Goal: Task Accomplishment & Management: Manage account settings

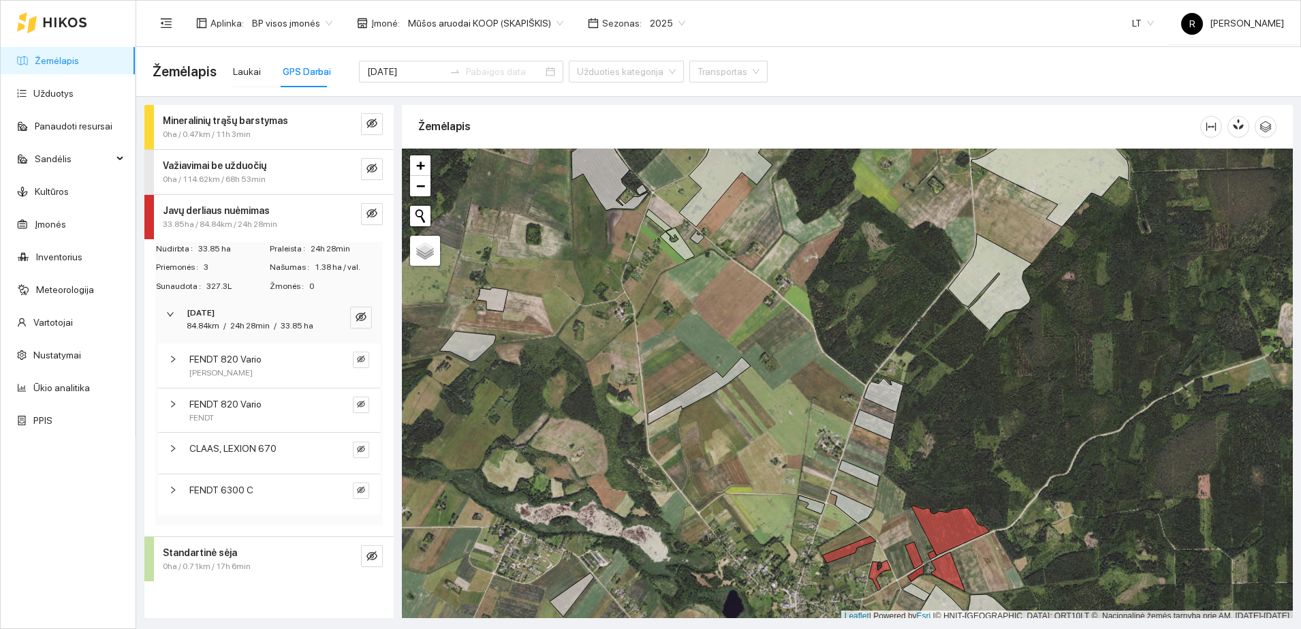
scroll to position [4, 0]
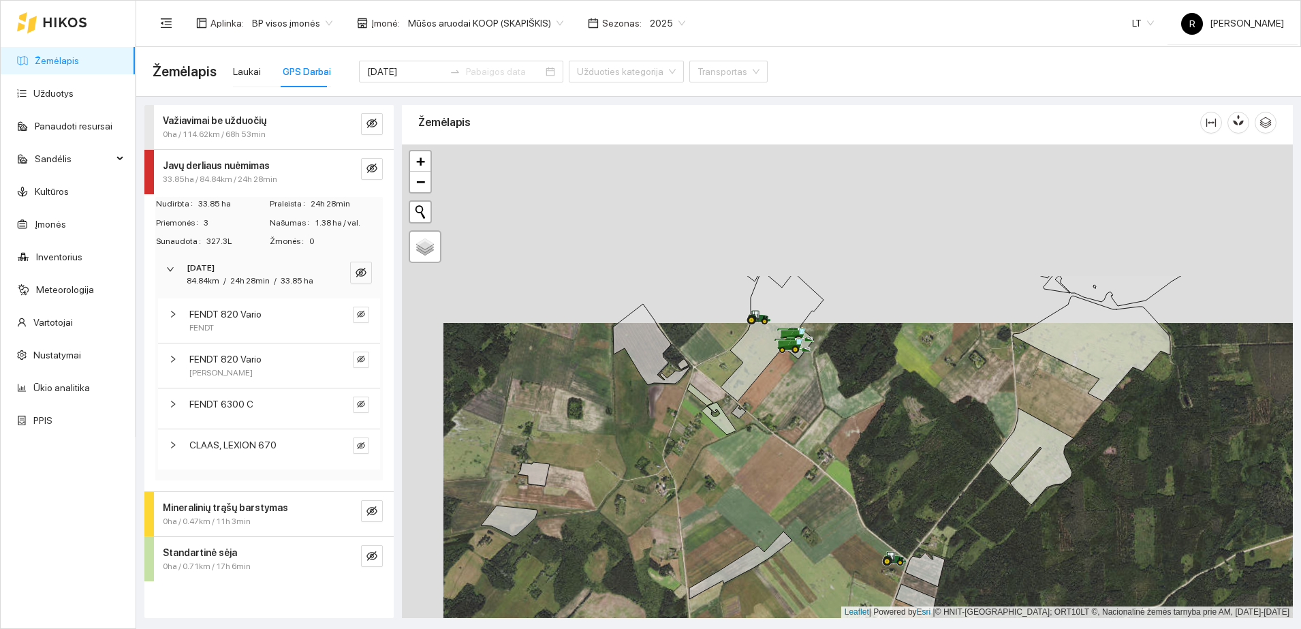
drag, startPoint x: 731, startPoint y: 280, endPoint x: 773, endPoint y: 458, distance: 183.2
click at [773, 458] on div at bounding box center [847, 380] width 891 height 473
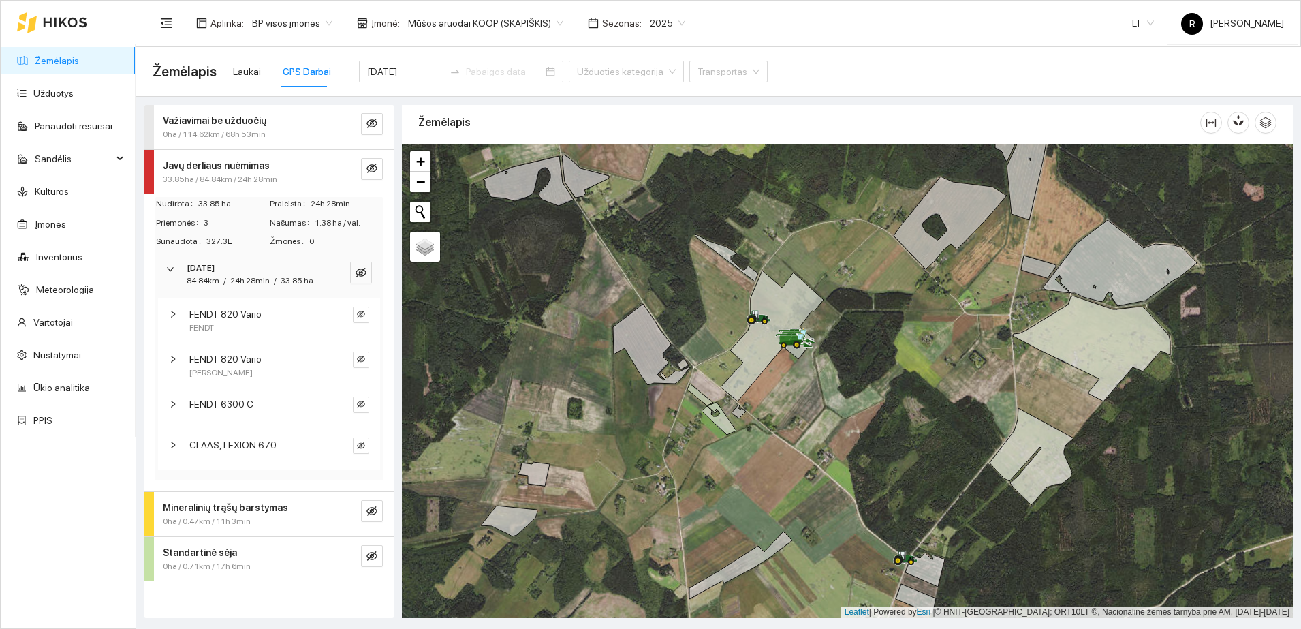
click at [215, 268] on strong "[DATE]" at bounding box center [201, 268] width 28 height 10
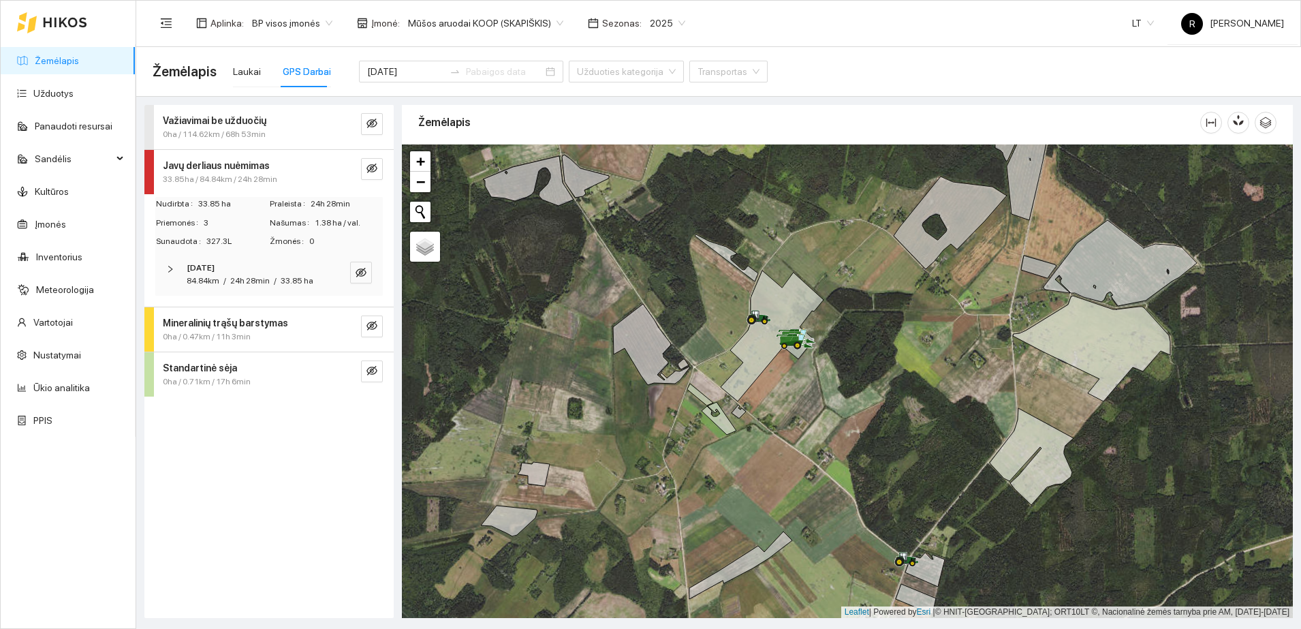
click at [215, 268] on strong "[DATE]" at bounding box center [201, 268] width 28 height 10
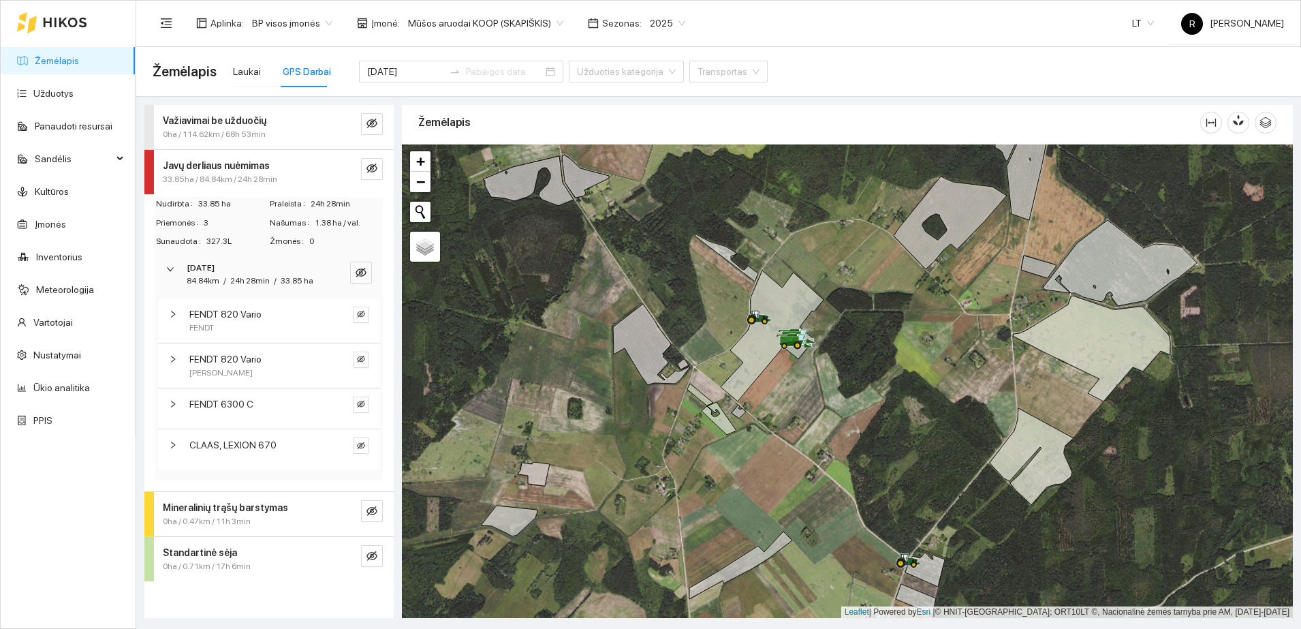
click at [244, 281] on span "24h 28min" at bounding box center [250, 281] width 40 height 10
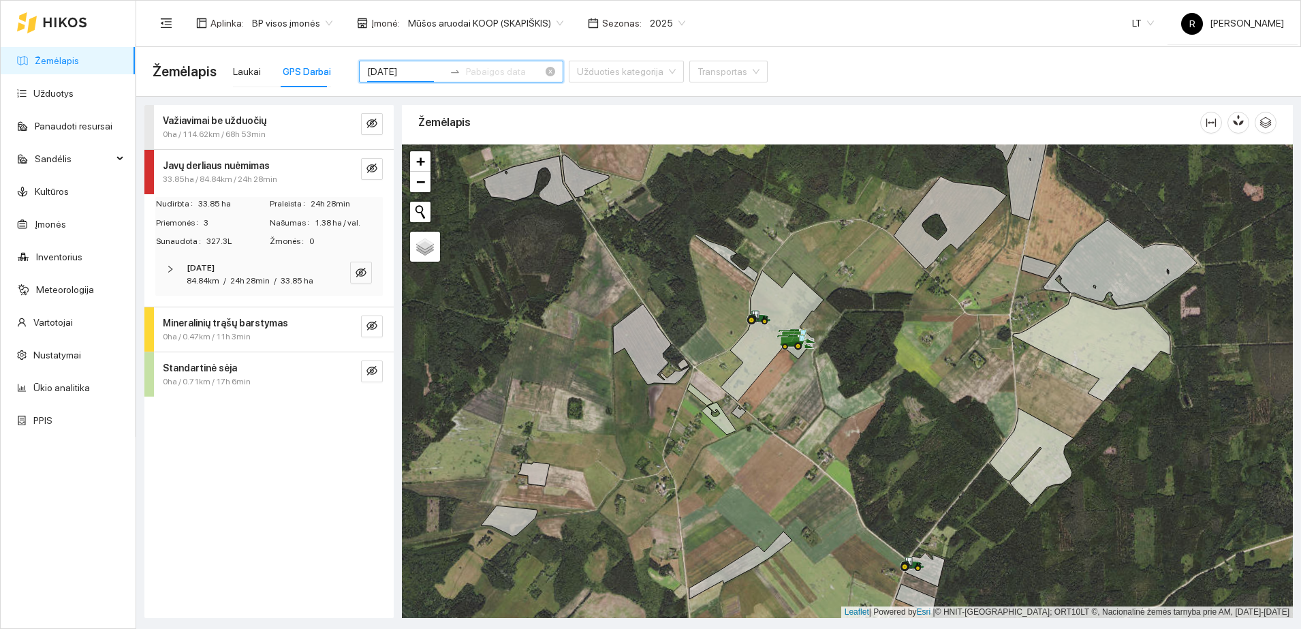
click at [412, 74] on input "[DATE]" at bounding box center [405, 71] width 77 height 15
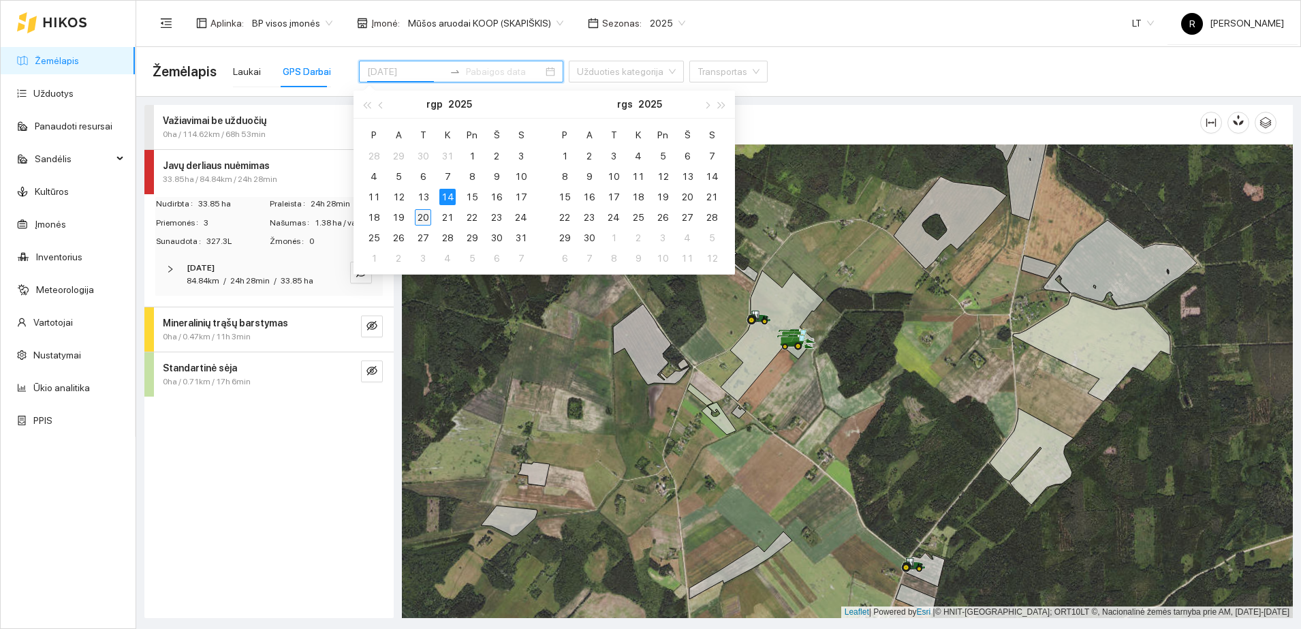
type input "[DATE]"
click at [421, 220] on div "20" at bounding box center [423, 217] width 16 height 16
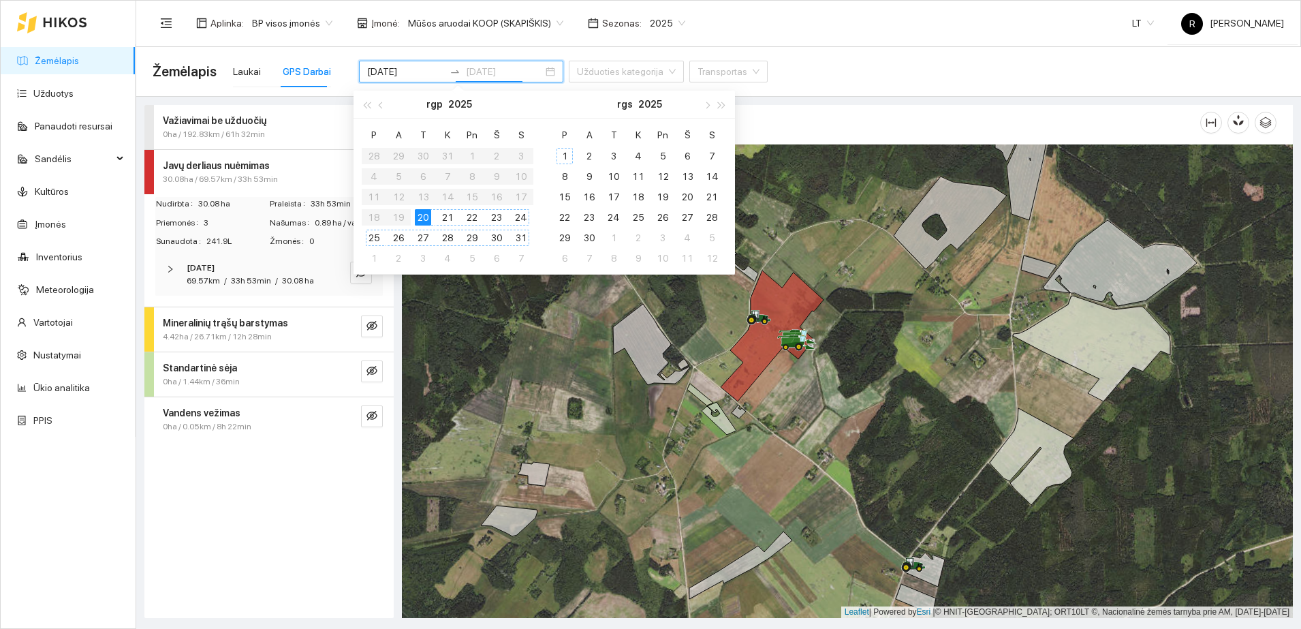
type input "[DATE]"
click at [310, 77] on div "GPS Darbai" at bounding box center [307, 71] width 48 height 15
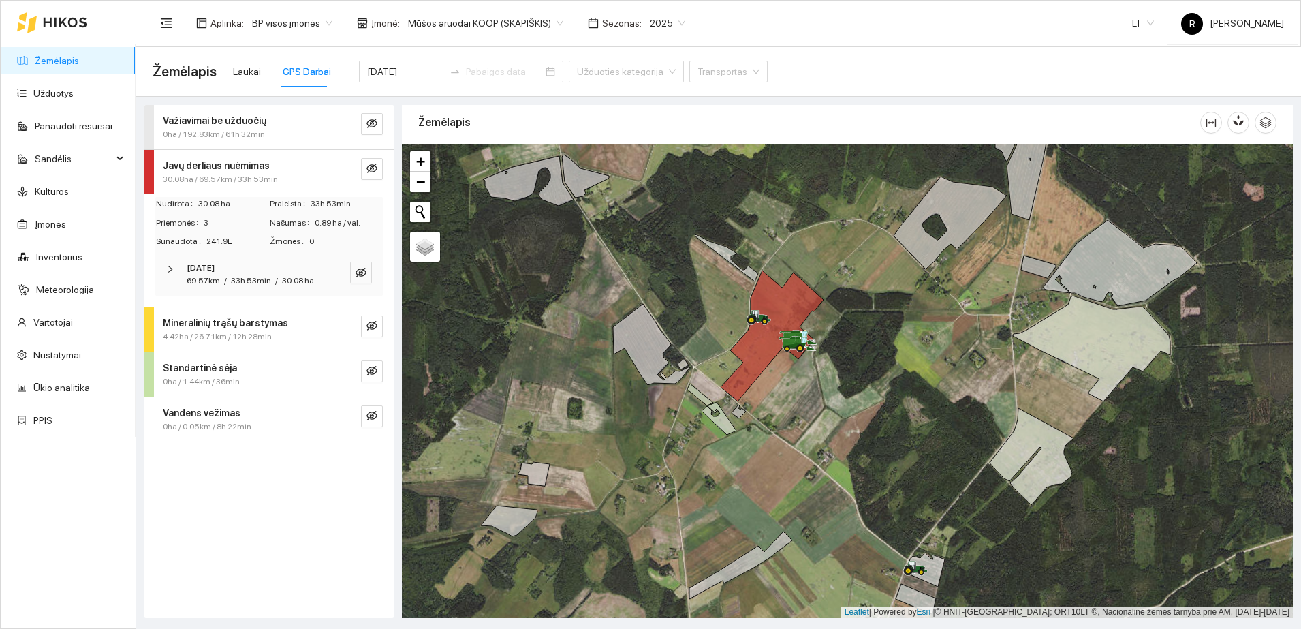
click at [277, 281] on div "69.57km / 33h 53min / 30.08 ha" at bounding box center [250, 280] width 127 height 13
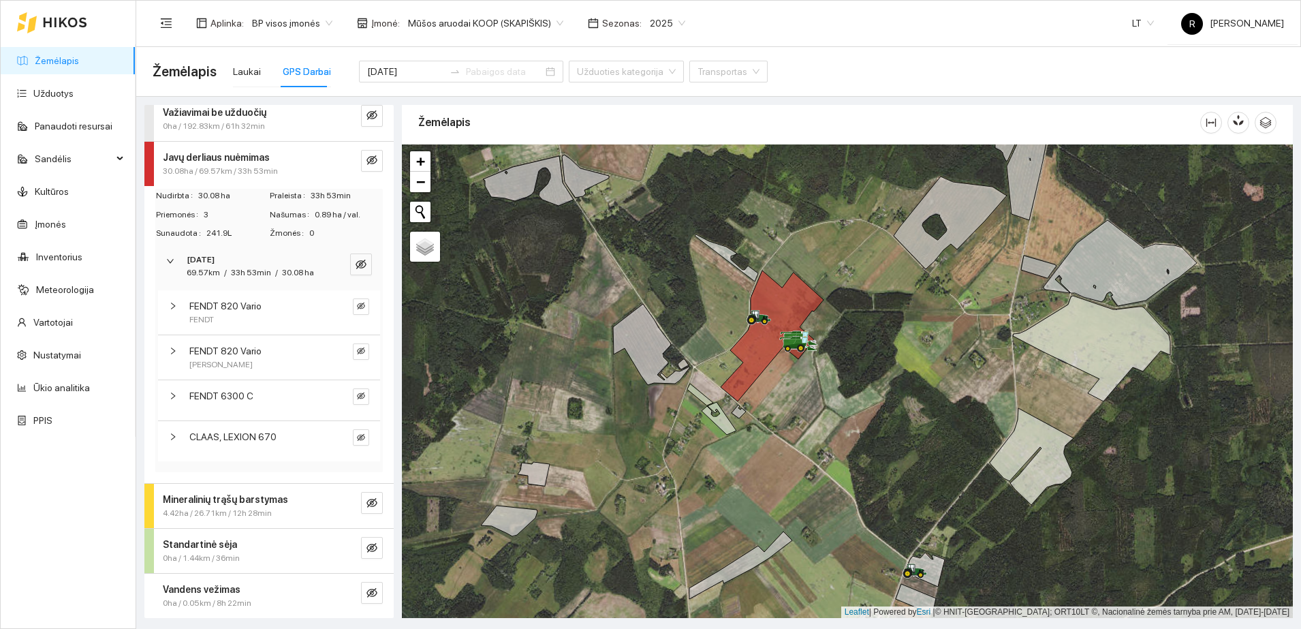
scroll to position [21, 0]
click at [257, 395] on div "FENDT 6300 C" at bounding box center [257, 395] width 137 height 15
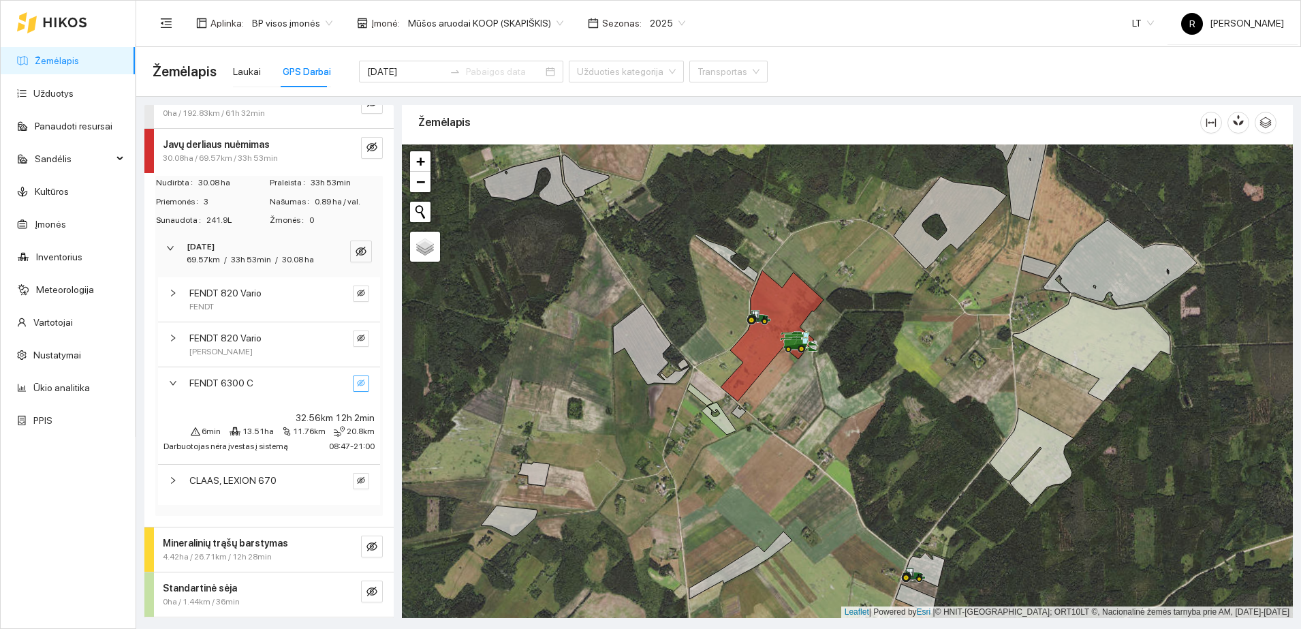
click at [357, 386] on icon "eye-invisible" at bounding box center [361, 382] width 8 height 7
click at [290, 488] on div "CLAAS, LEXION 670" at bounding box center [257, 480] width 137 height 15
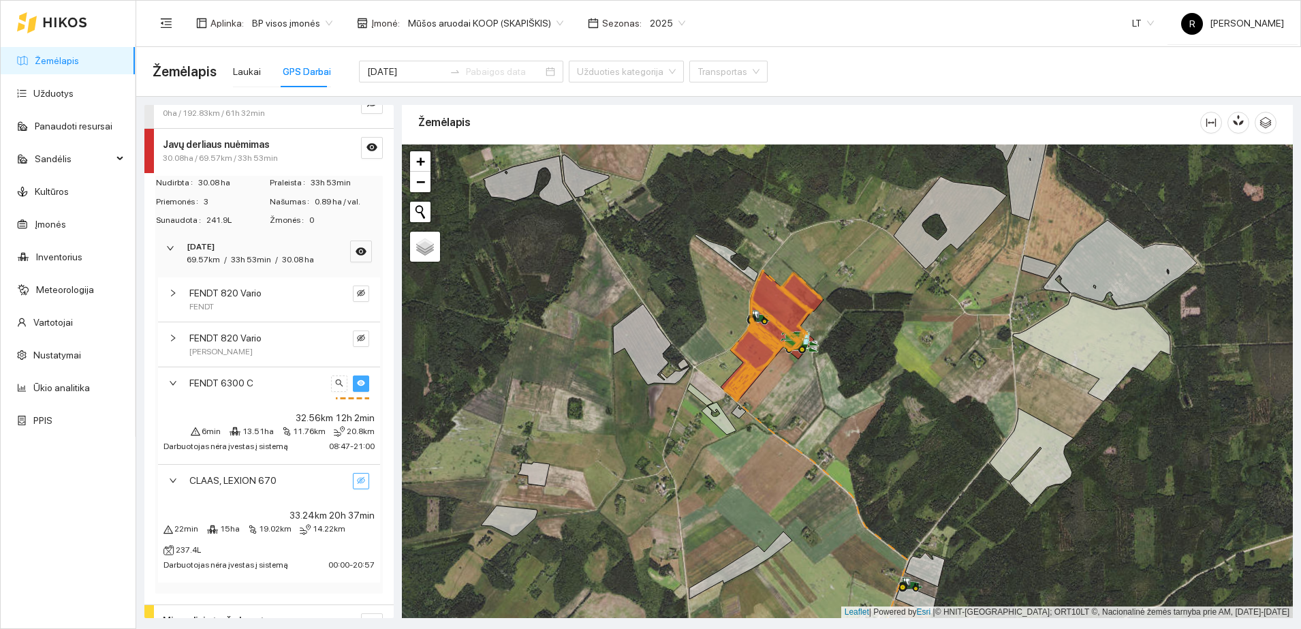
click at [357, 484] on icon "eye-invisible" at bounding box center [361, 480] width 8 height 8
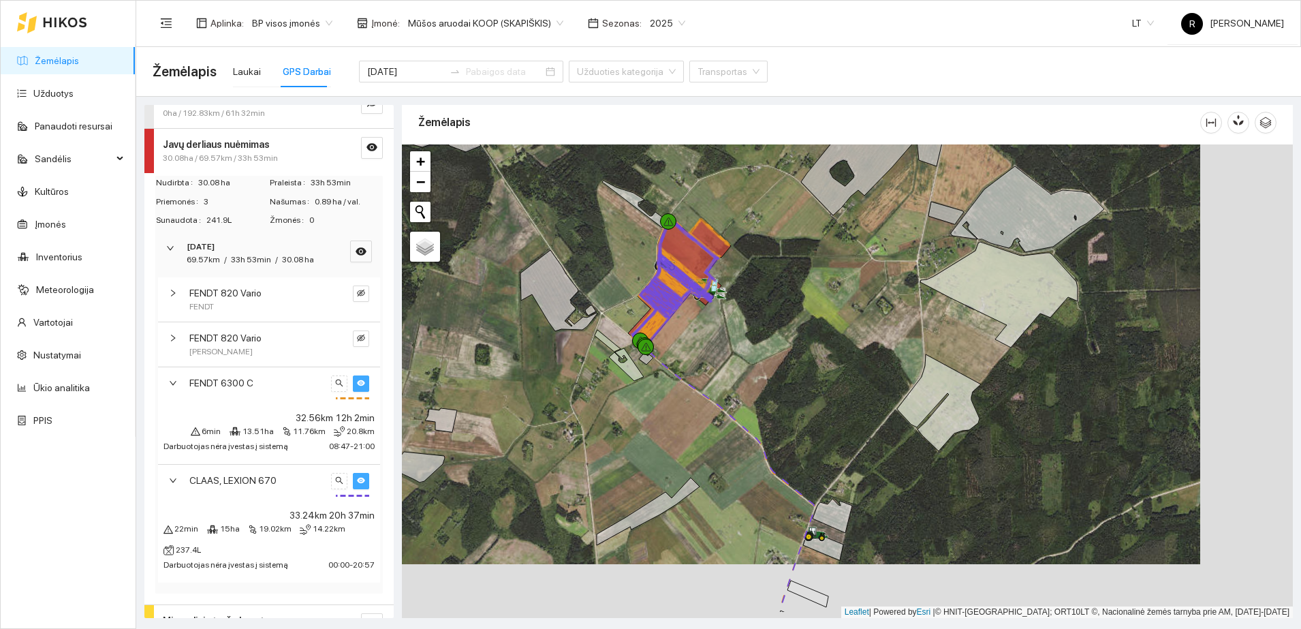
drag, startPoint x: 691, startPoint y: 394, endPoint x: 602, endPoint y: 353, distance: 97.2
click at [602, 353] on div at bounding box center [847, 380] width 891 height 473
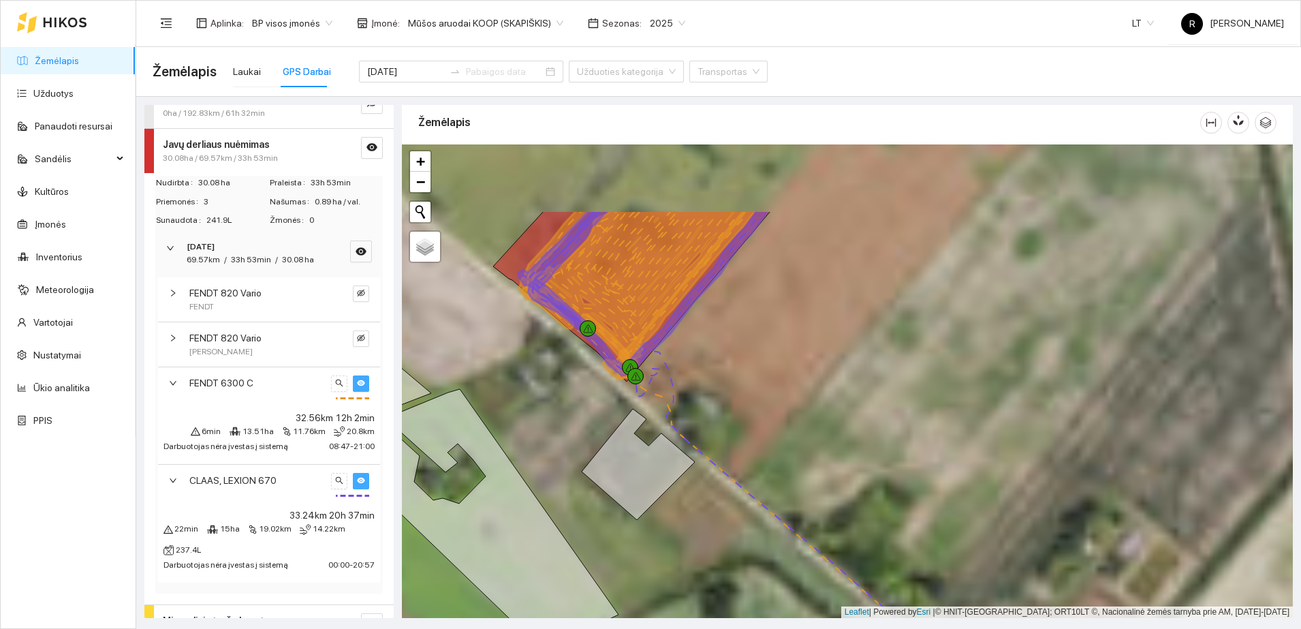
drag, startPoint x: 533, startPoint y: 282, endPoint x: 582, endPoint y: 410, distance: 136.9
click at [582, 410] on div at bounding box center [847, 380] width 891 height 473
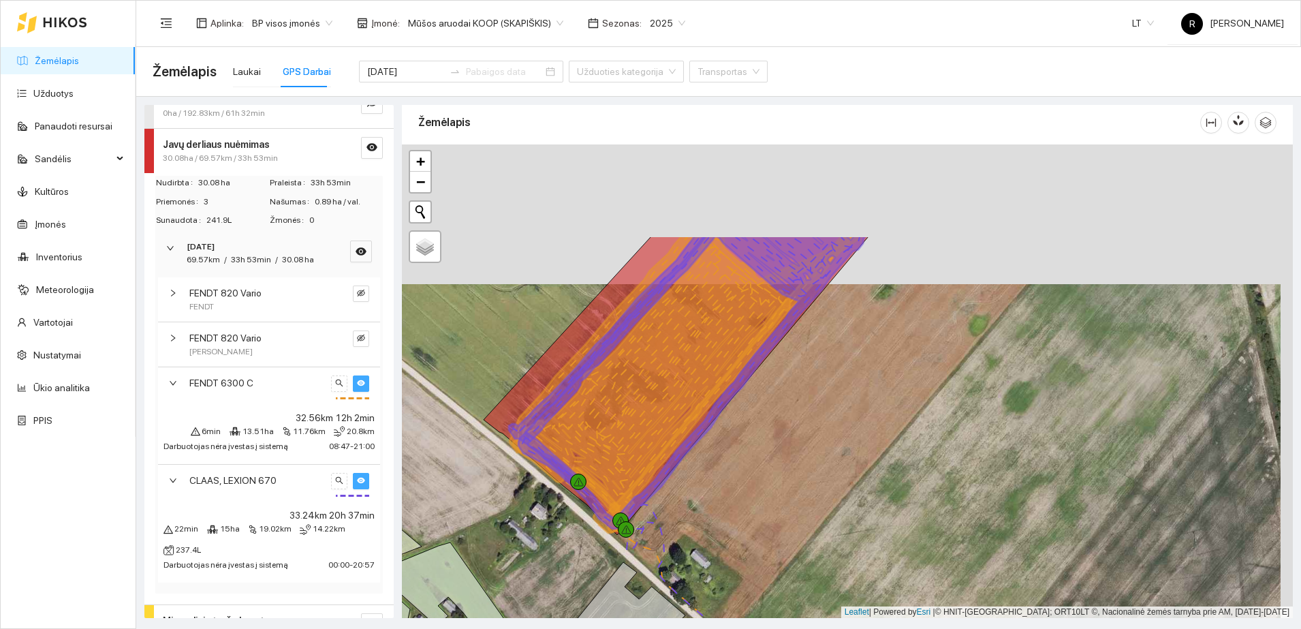
drag, startPoint x: 761, startPoint y: 302, endPoint x: 748, endPoint y: 441, distance: 140.2
click at [748, 441] on div at bounding box center [847, 380] width 891 height 473
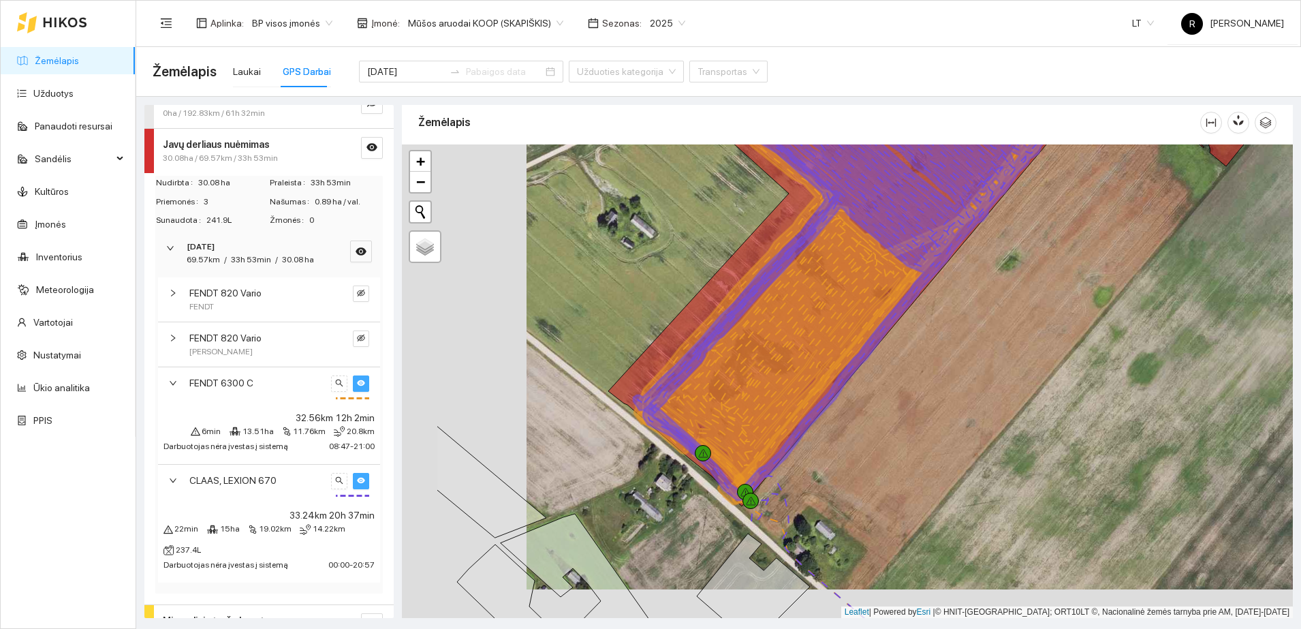
drag, startPoint x: 637, startPoint y: 436, endPoint x: 761, endPoint y: 407, distance: 127.2
click at [761, 407] on icon at bounding box center [862, 275] width 429 height 417
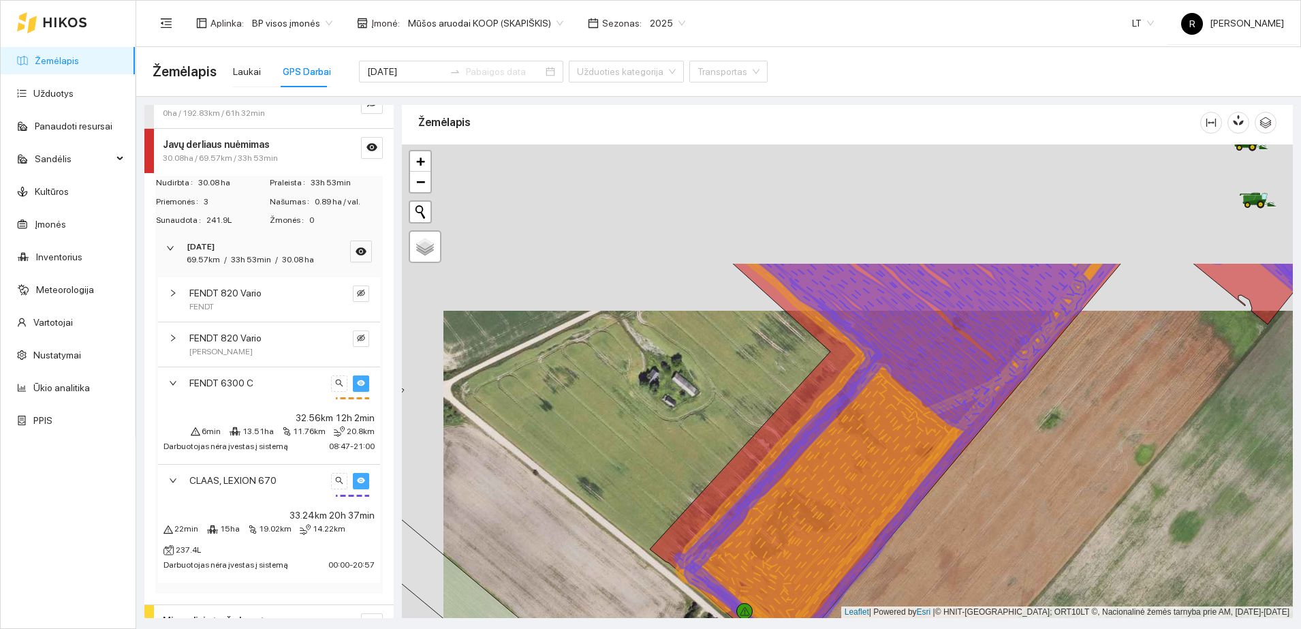
drag, startPoint x: 757, startPoint y: 284, endPoint x: 796, endPoint y: 446, distance: 166.7
click at [796, 446] on icon at bounding box center [1000, 460] width 633 height 396
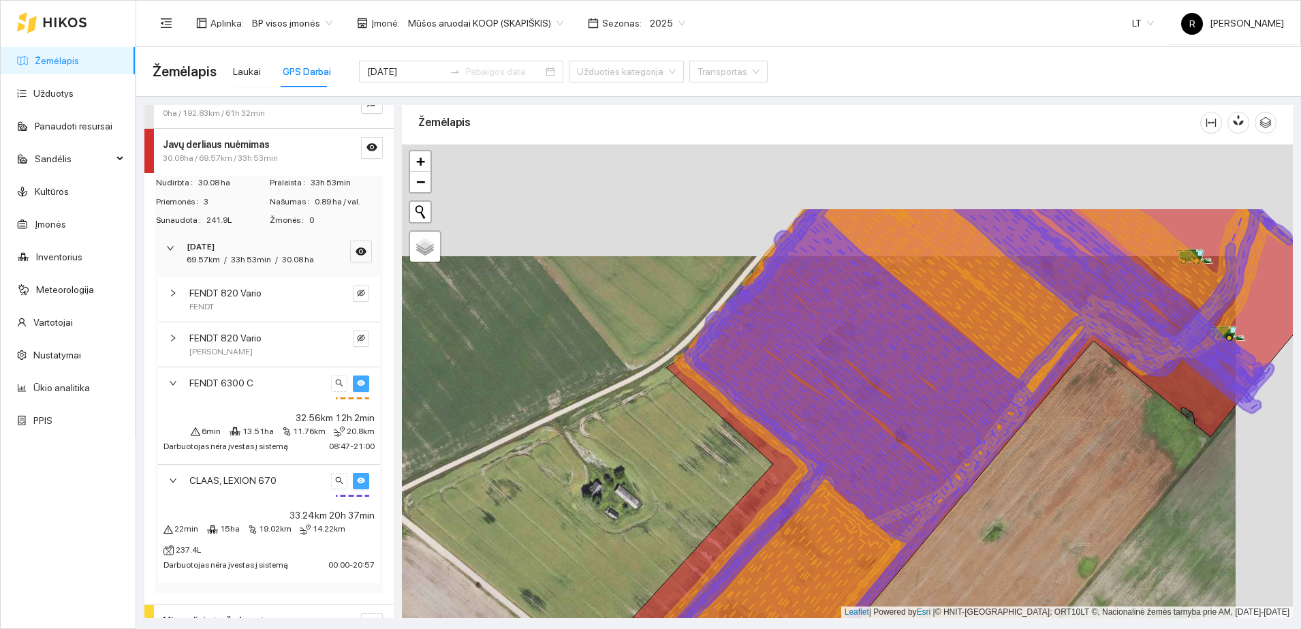
drag, startPoint x: 961, startPoint y: 360, endPoint x: 904, endPoint y: 471, distance: 124.9
click at [904, 471] on icon at bounding box center [943, 488] width 633 height 563
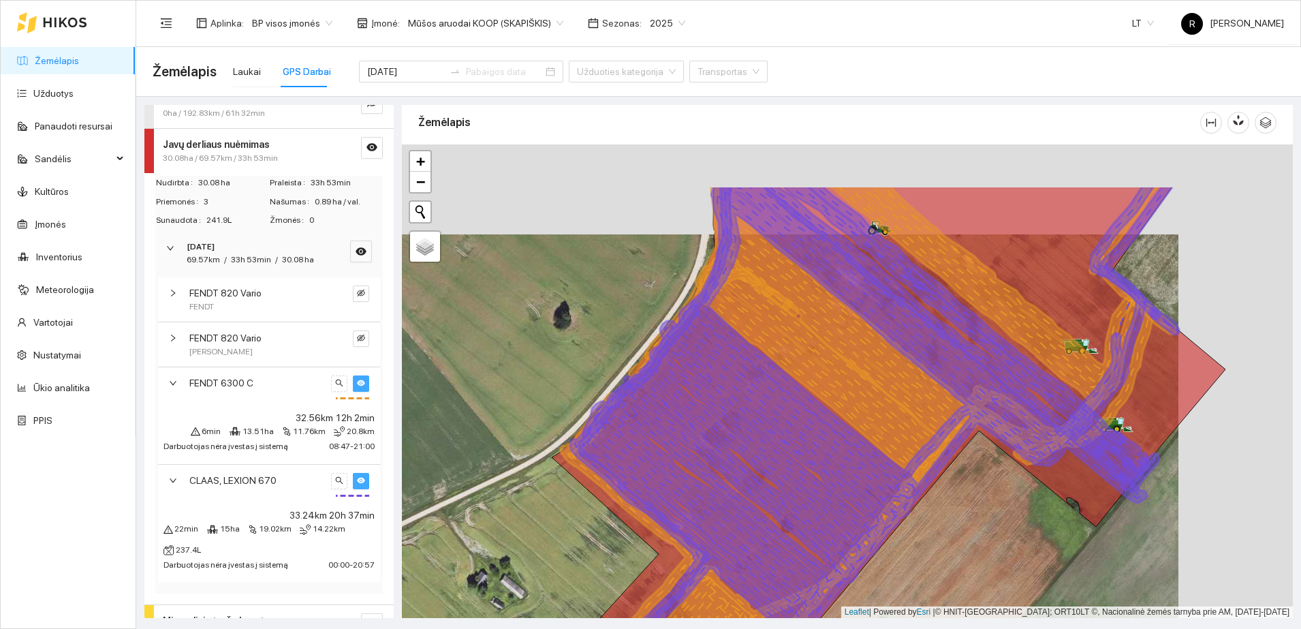
drag, startPoint x: 958, startPoint y: 353, endPoint x: 843, endPoint y: 444, distance: 146.5
click at [843, 444] on icon at bounding box center [840, 471] width 627 height 572
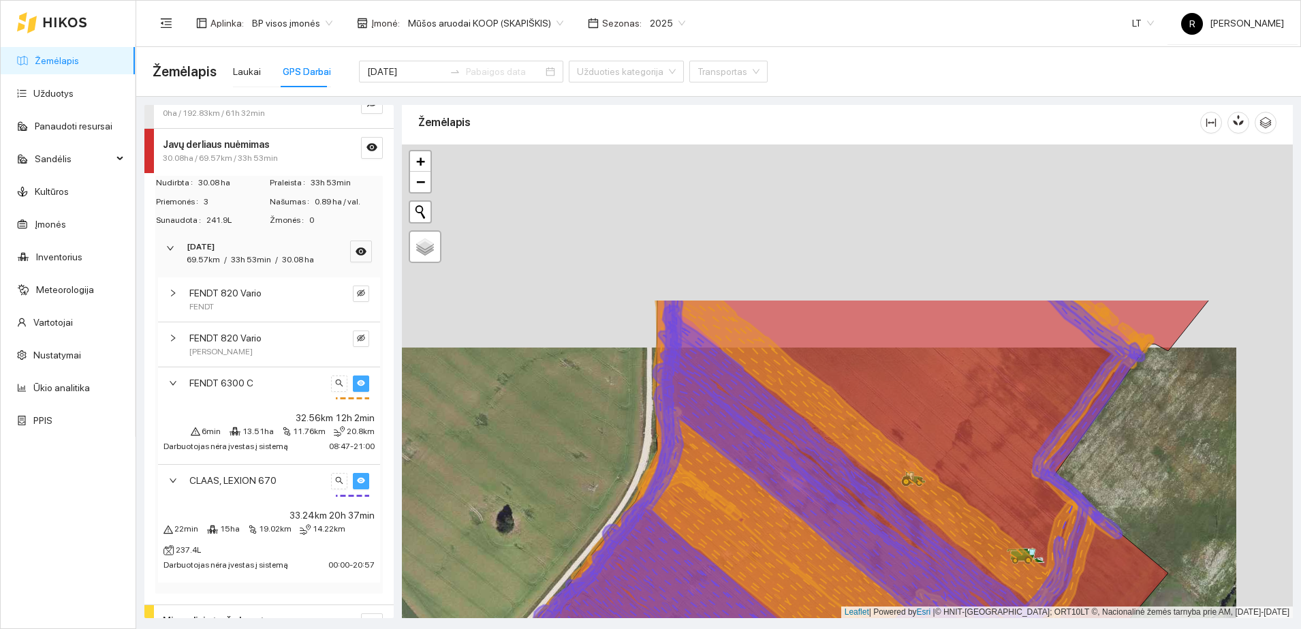
drag, startPoint x: 940, startPoint y: 349, endPoint x: 883, endPoint y: 552, distance: 210.7
click at [883, 552] on icon at bounding box center [822, 584] width 603 height 572
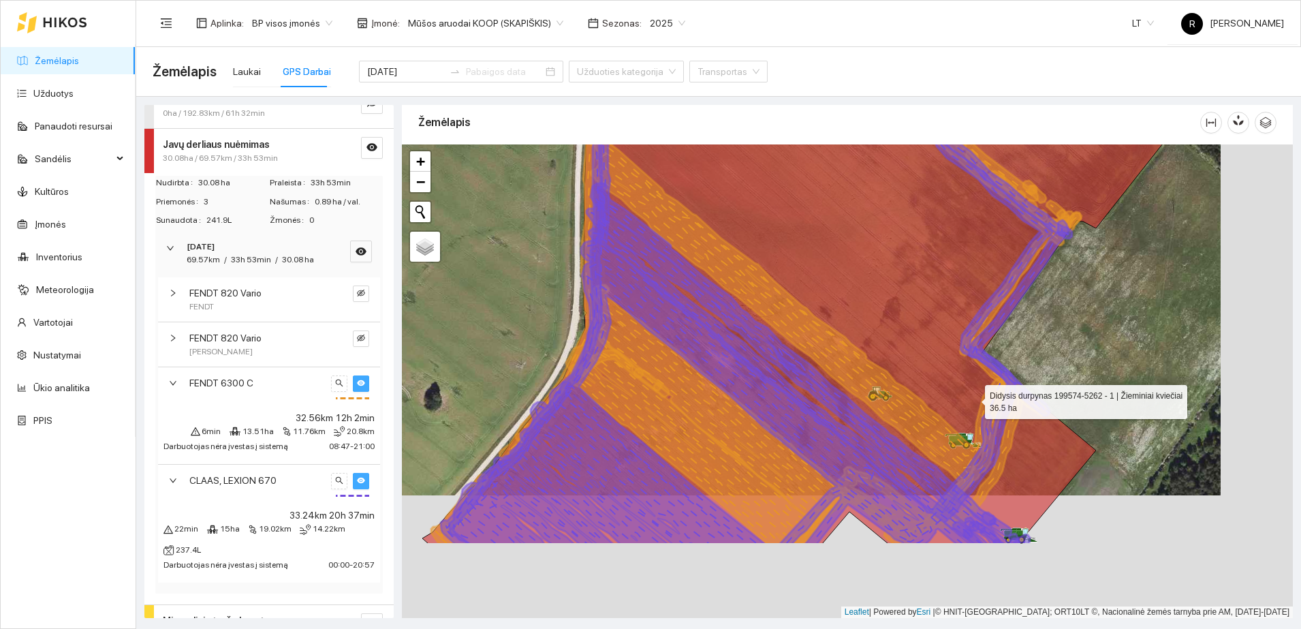
drag, startPoint x: 1045, startPoint y: 522, endPoint x: 966, endPoint y: 375, distance: 167.6
click at [966, 375] on icon at bounding box center [796, 258] width 748 height 569
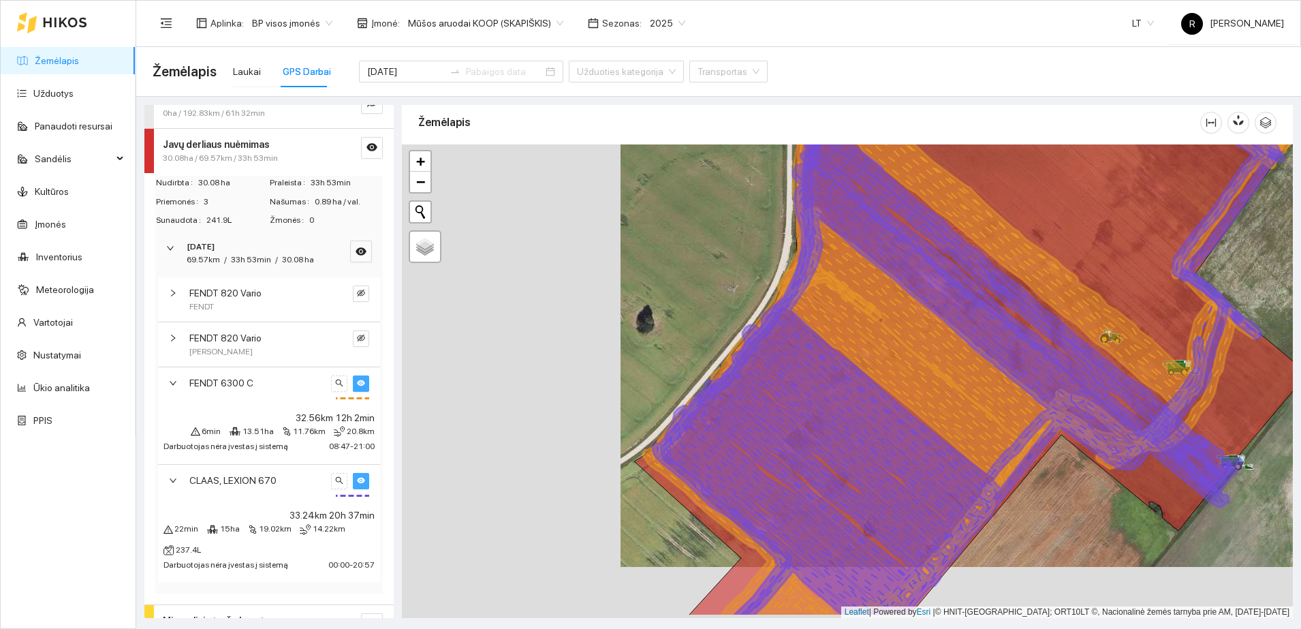
drag, startPoint x: 665, startPoint y: 496, endPoint x: 883, endPoint y: 434, distance: 227.4
click at [883, 435] on icon at bounding box center [962, 330] width 603 height 572
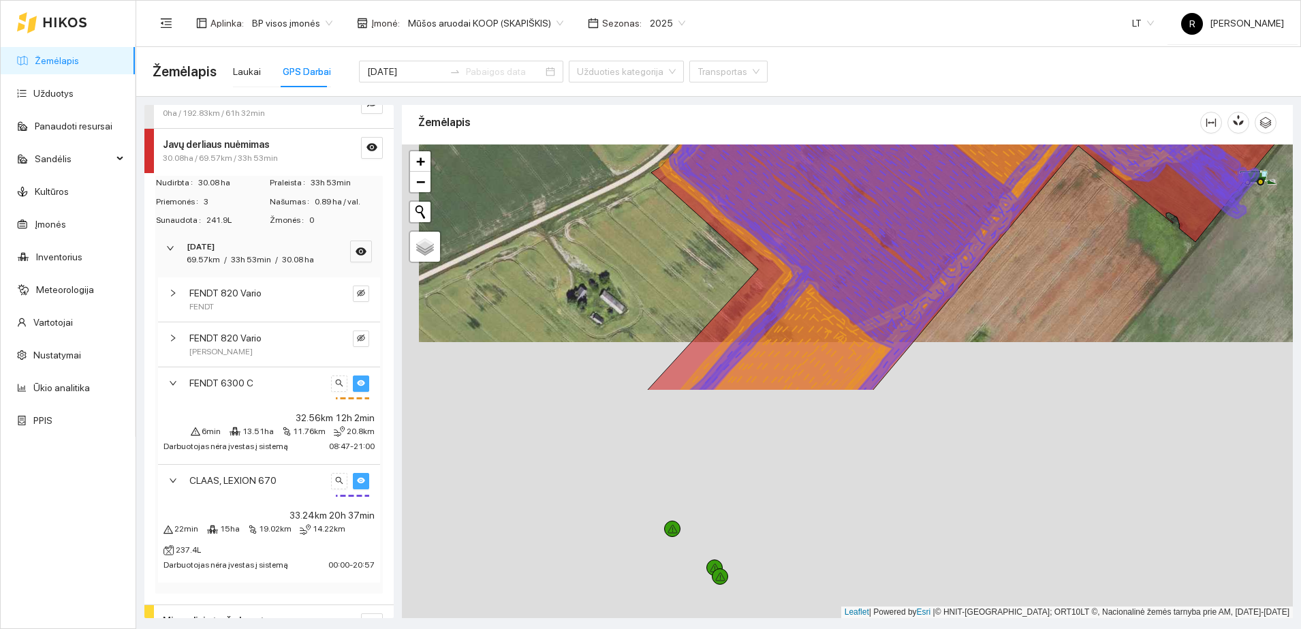
drag, startPoint x: 672, startPoint y: 511, endPoint x: 689, endPoint y: 234, distance: 277.0
click at [689, 234] on div at bounding box center [847, 380] width 891 height 473
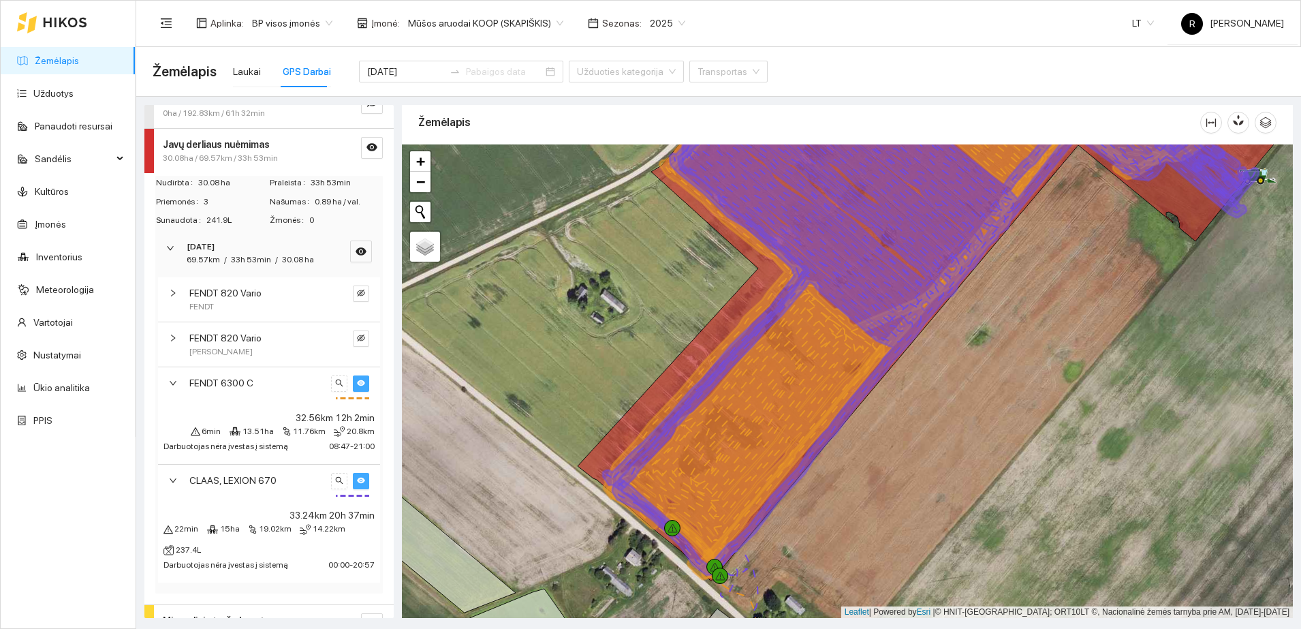
click at [691, 456] on icon at bounding box center [831, 327] width 429 height 464
click at [721, 325] on icon at bounding box center [946, 339] width 736 height 484
drag, startPoint x: 721, startPoint y: 325, endPoint x: 615, endPoint y: 405, distance: 132.3
click at [615, 405] on div at bounding box center [847, 380] width 891 height 473
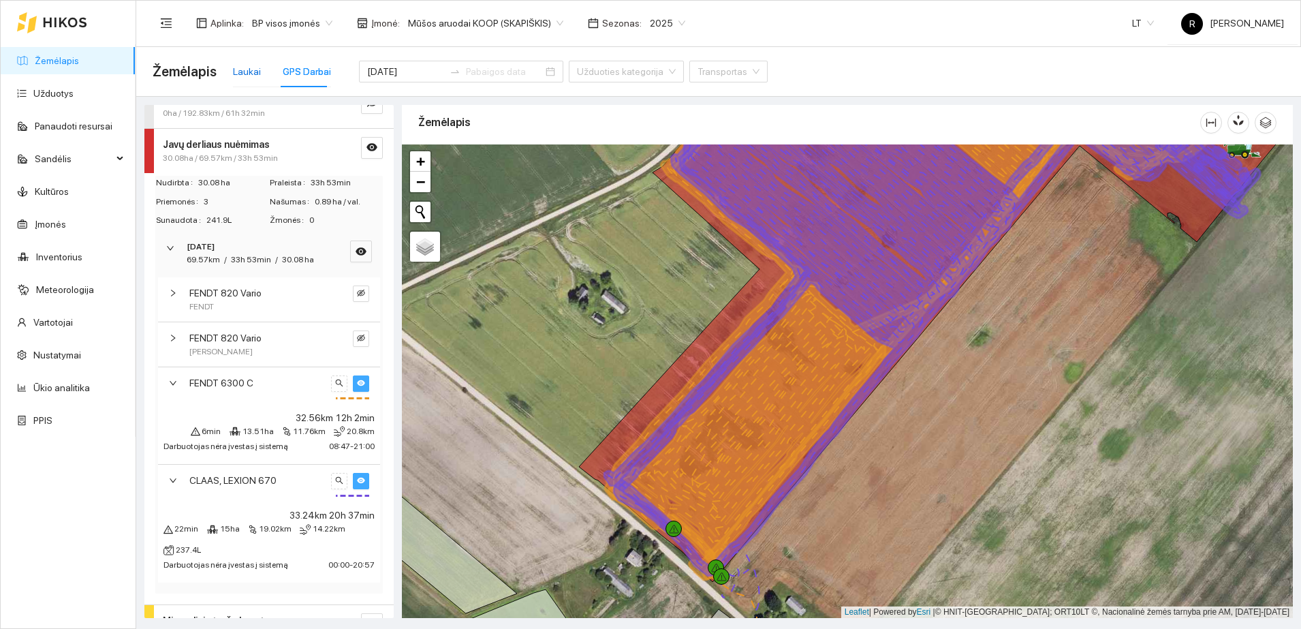
click at [247, 70] on div "Laukai" at bounding box center [247, 71] width 28 height 15
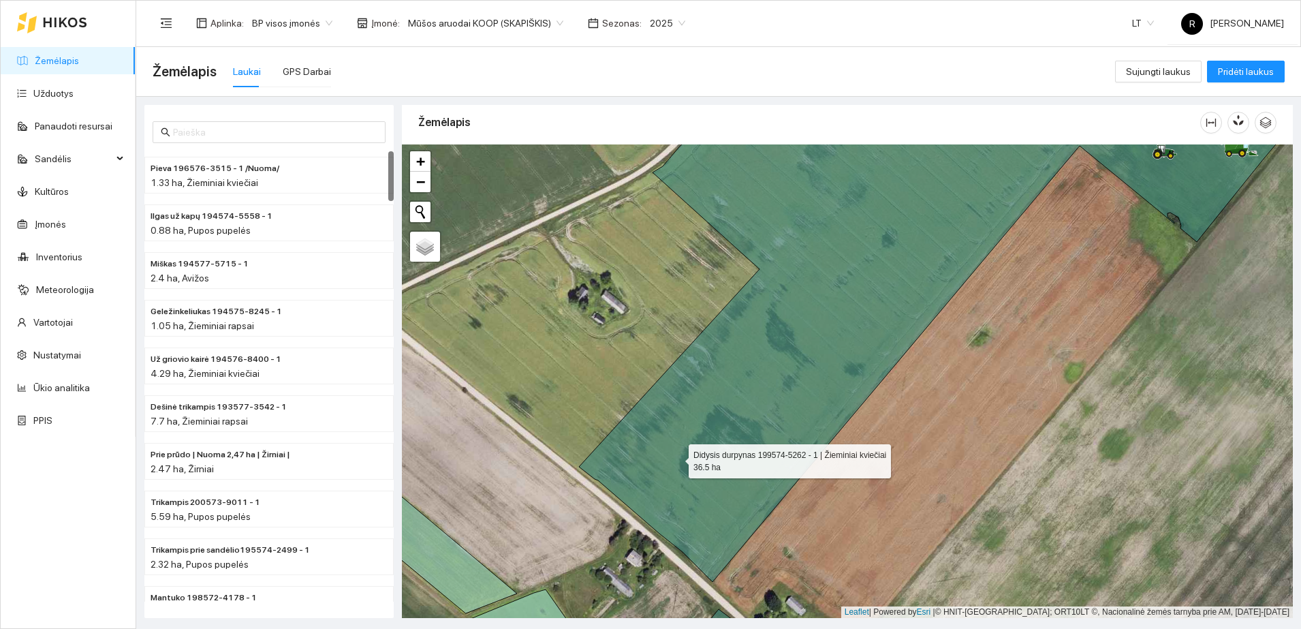
click at [676, 458] on icon at bounding box center [948, 338] width 738 height 486
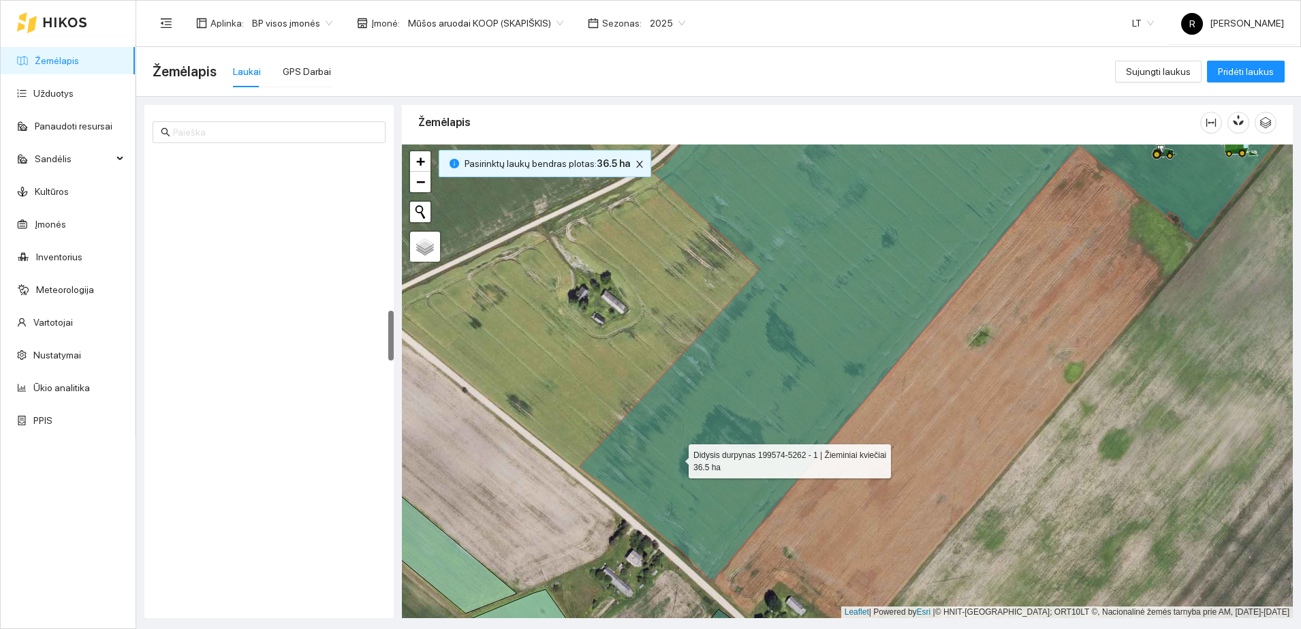
scroll to position [1427, 0]
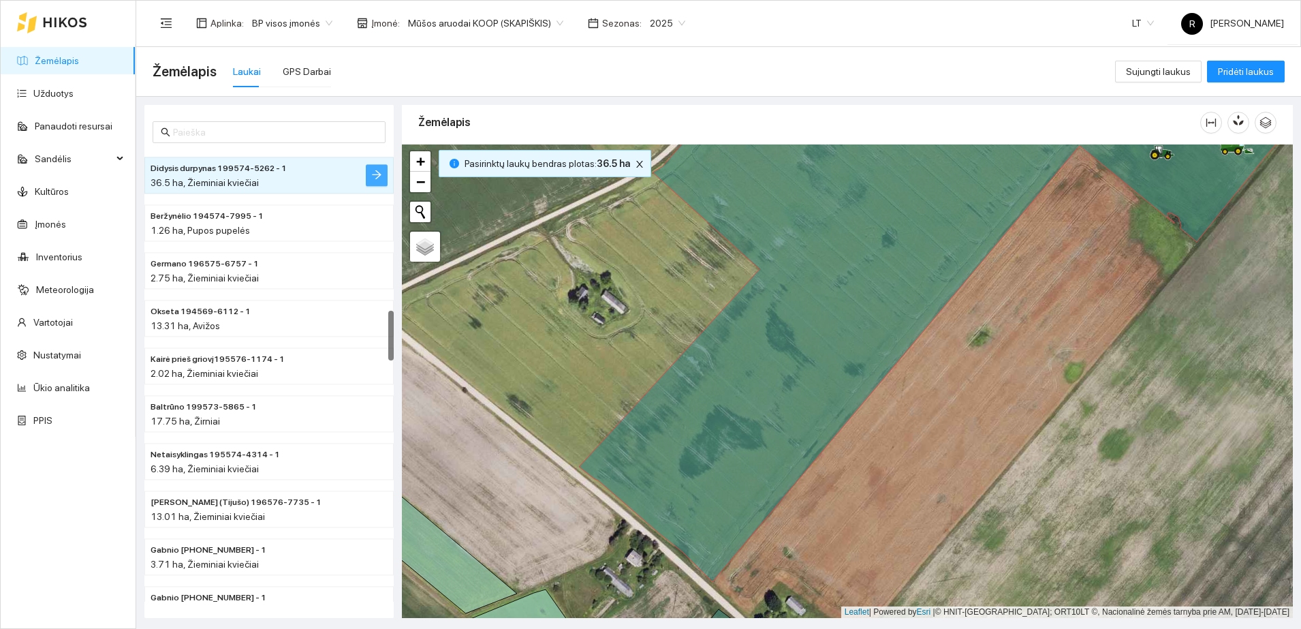
click at [372, 176] on icon "arrow-right" at bounding box center [376, 174] width 11 height 11
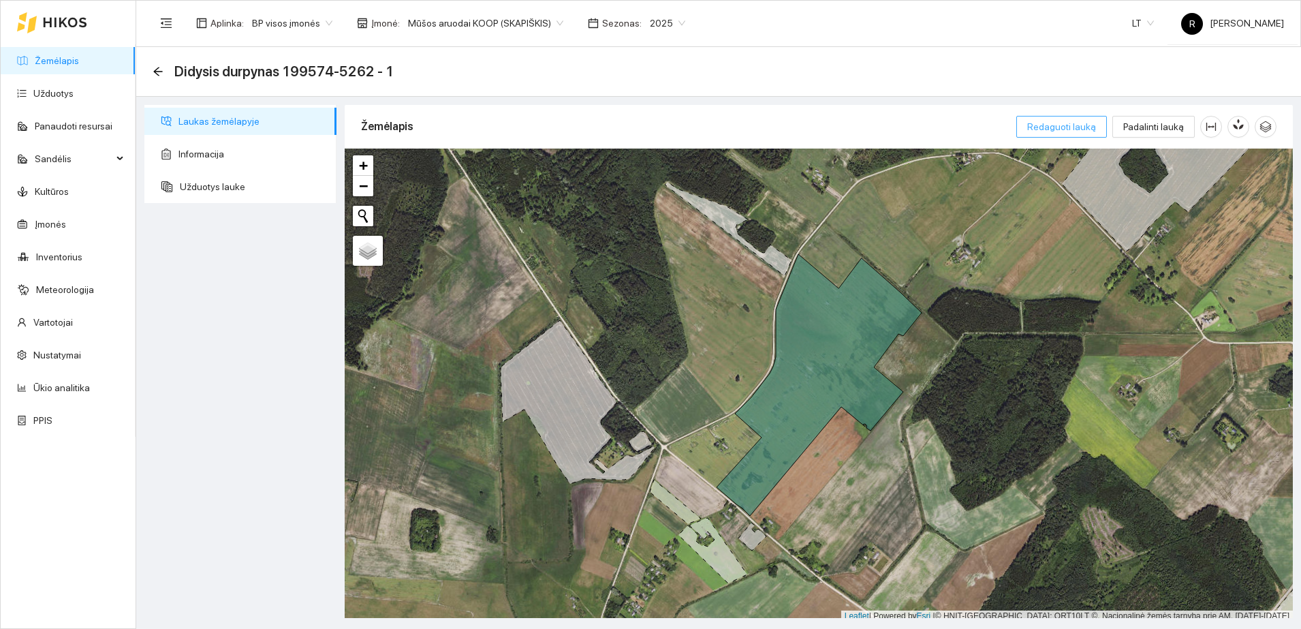
click at [1085, 130] on span "Redaguoti lauką" at bounding box center [1061, 126] width 69 height 15
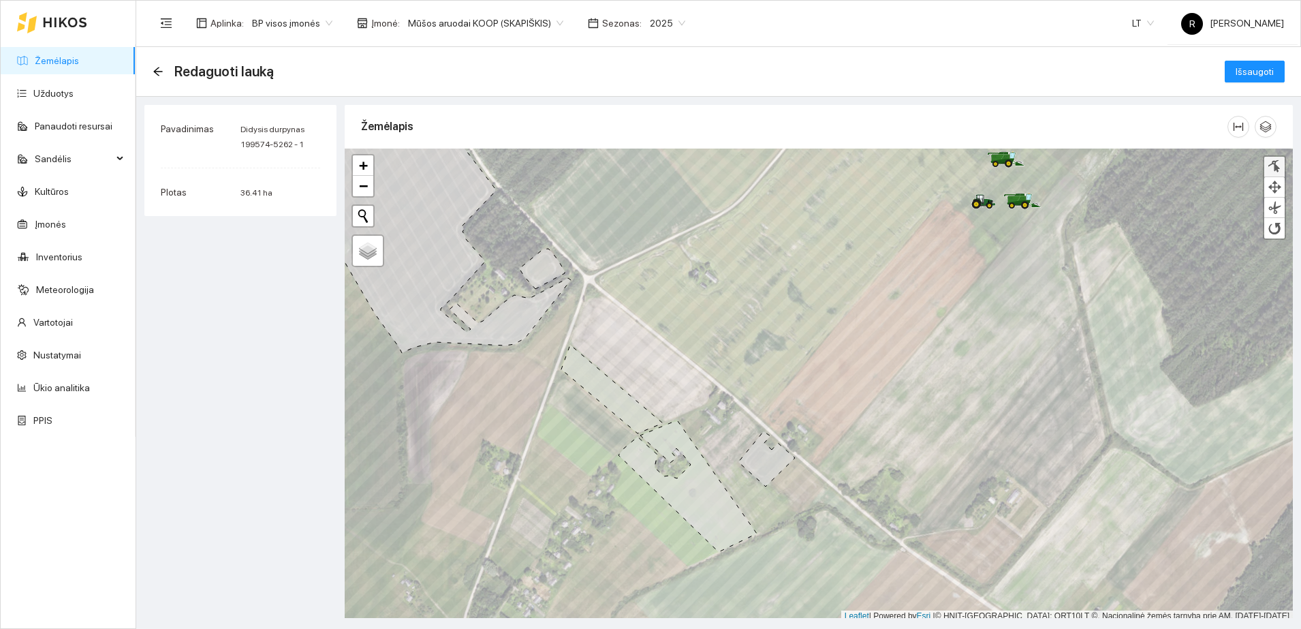
click at [1274, 163] on div at bounding box center [1274, 166] width 14 height 13
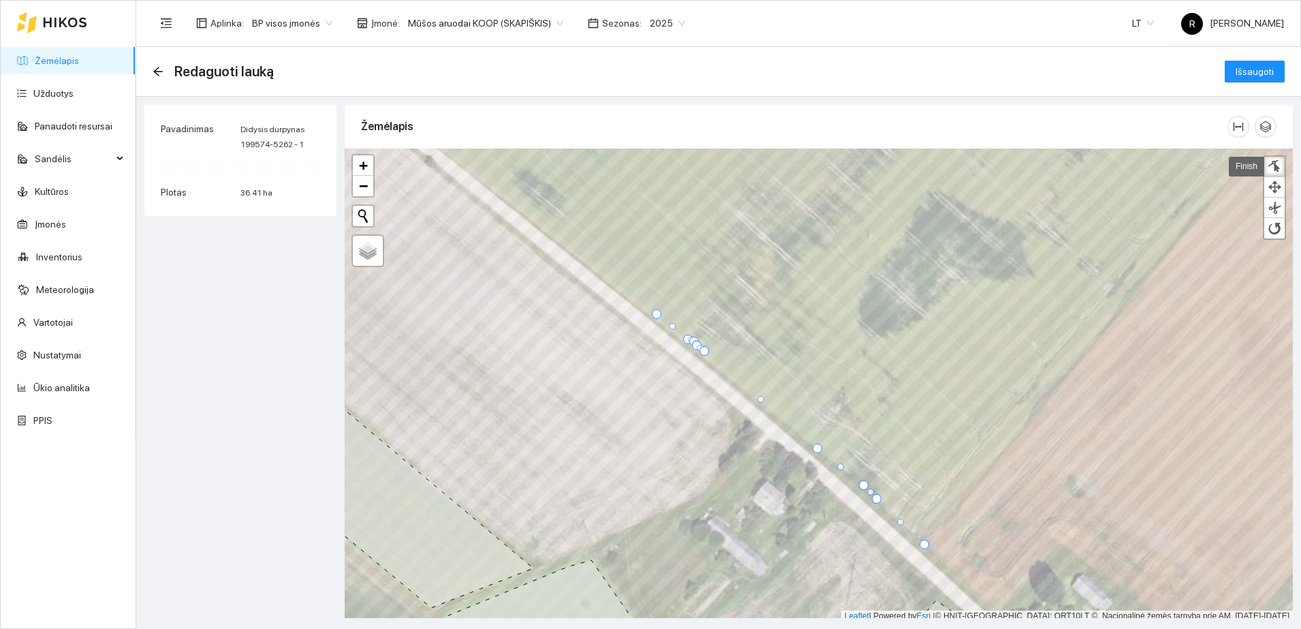
scroll to position [4, 0]
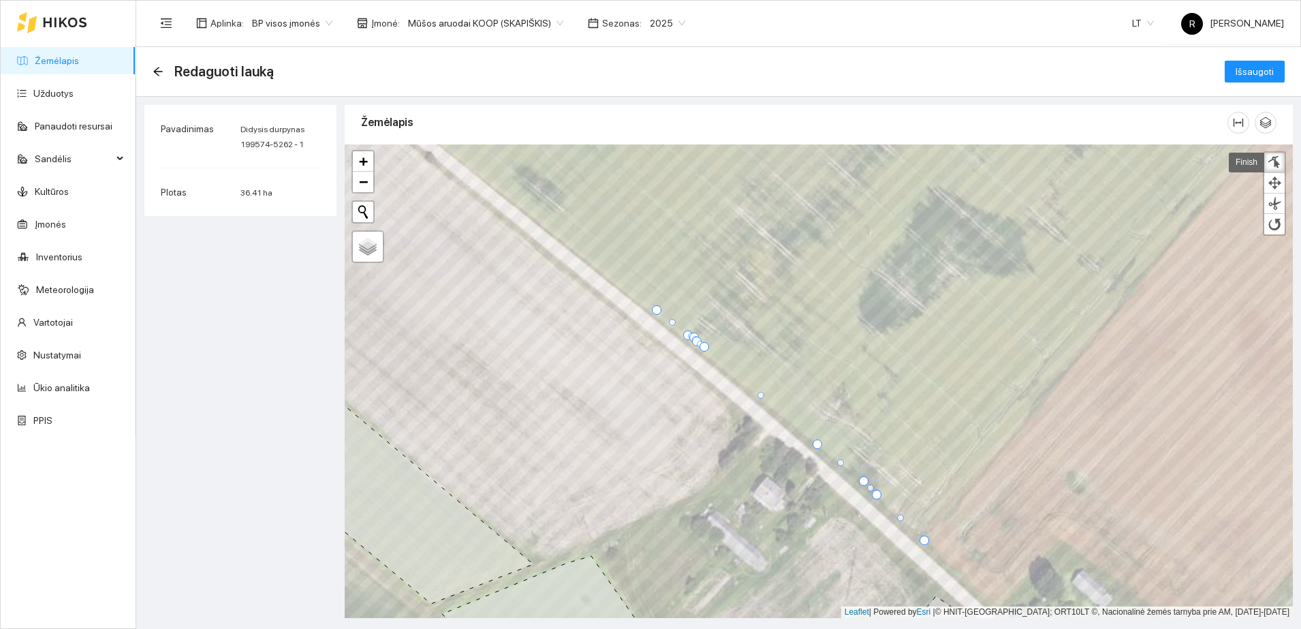
drag, startPoint x: 863, startPoint y: 481, endPoint x: 872, endPoint y: 494, distance: 16.2
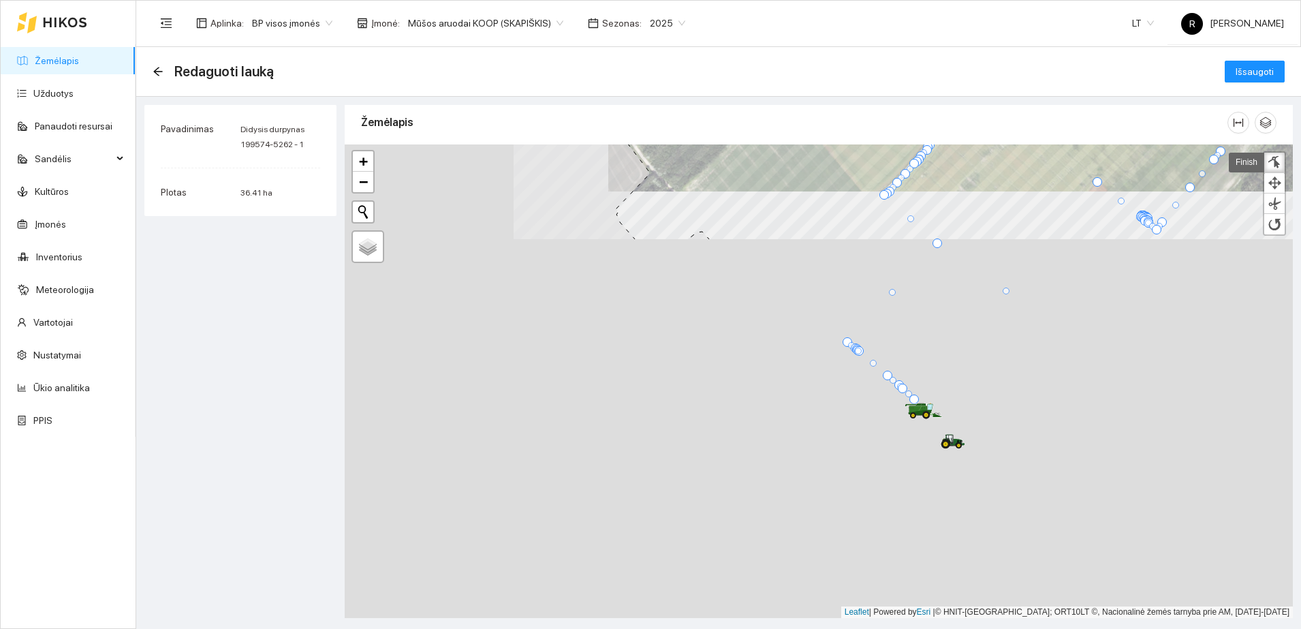
click at [1078, 73] on main "Redaguoti lauką Išsaugoti Pavadinimas Didysis durpynas 199574-5262 - 1 Plotas 3…" at bounding box center [718, 338] width 1165 height 582
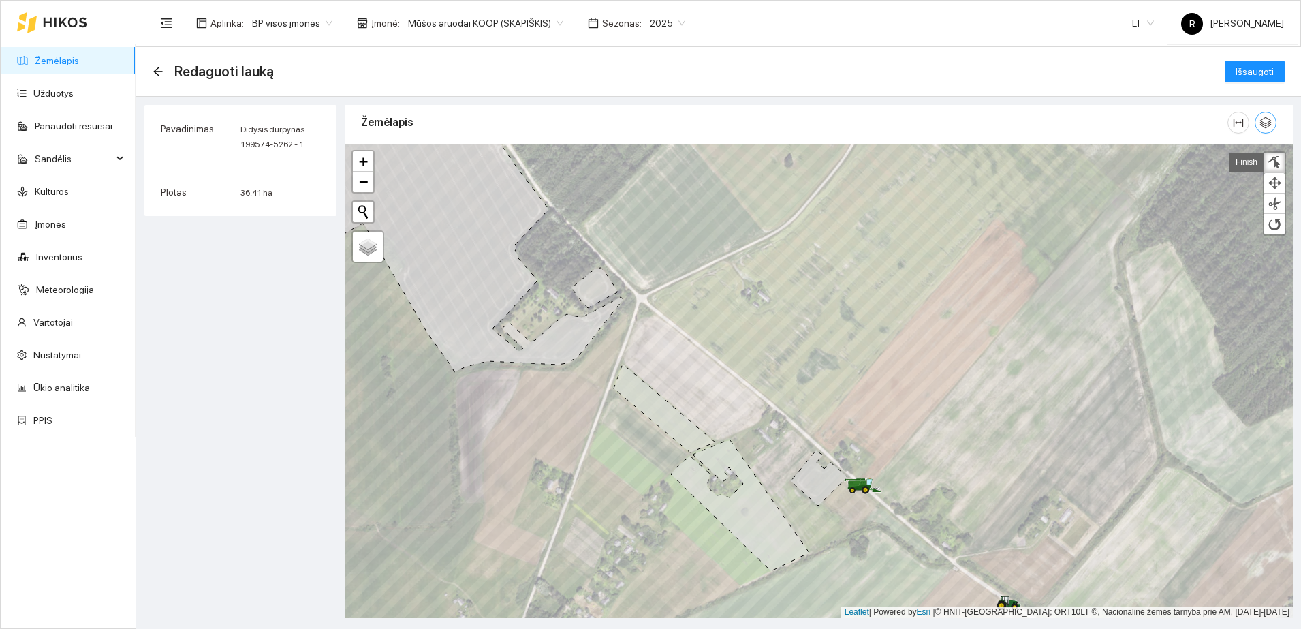
click at [1267, 121] on icon "button" at bounding box center [1265, 122] width 12 height 12
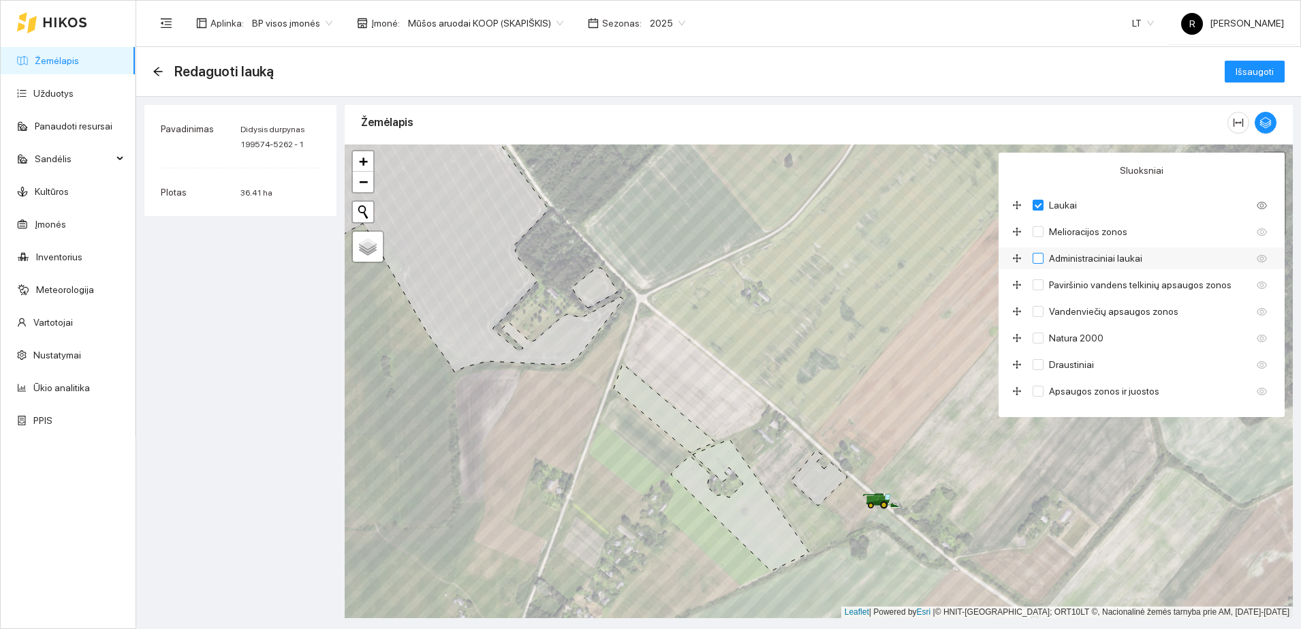
click at [1041, 256] on input "Administraciniai laukai" at bounding box center [1037, 258] width 11 height 11
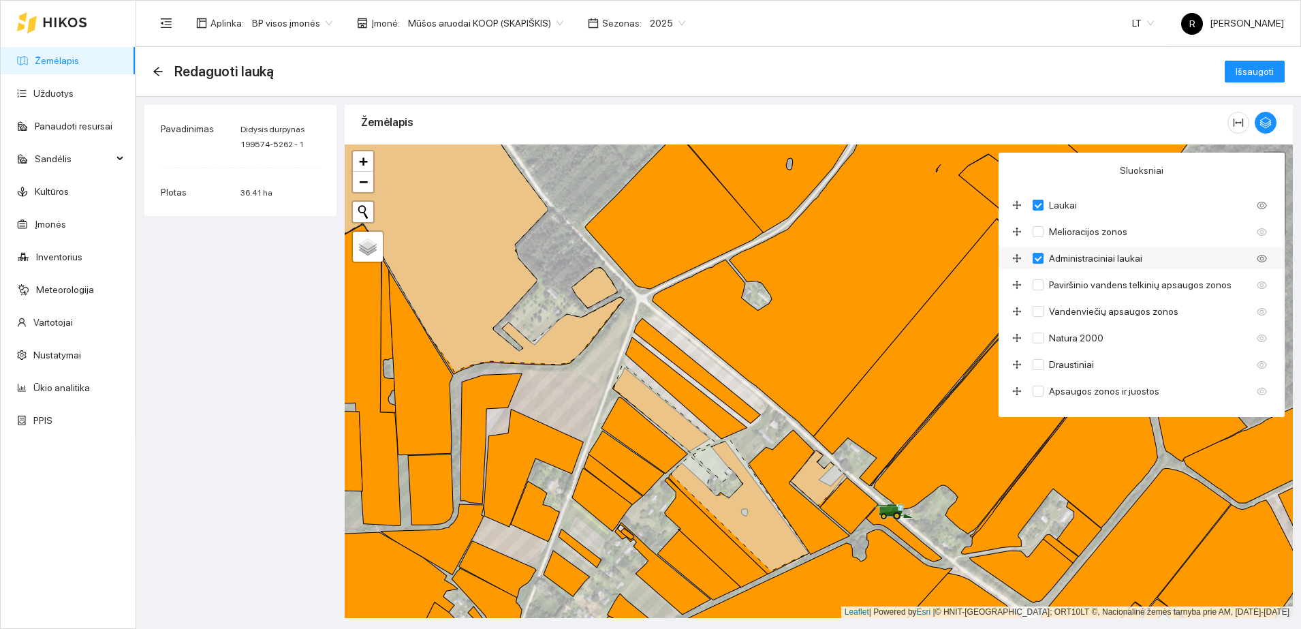
click at [1017, 255] on icon "drag" at bounding box center [1017, 258] width 9 height 9
click at [1257, 257] on icon "eye" at bounding box center [1262, 258] width 10 height 7
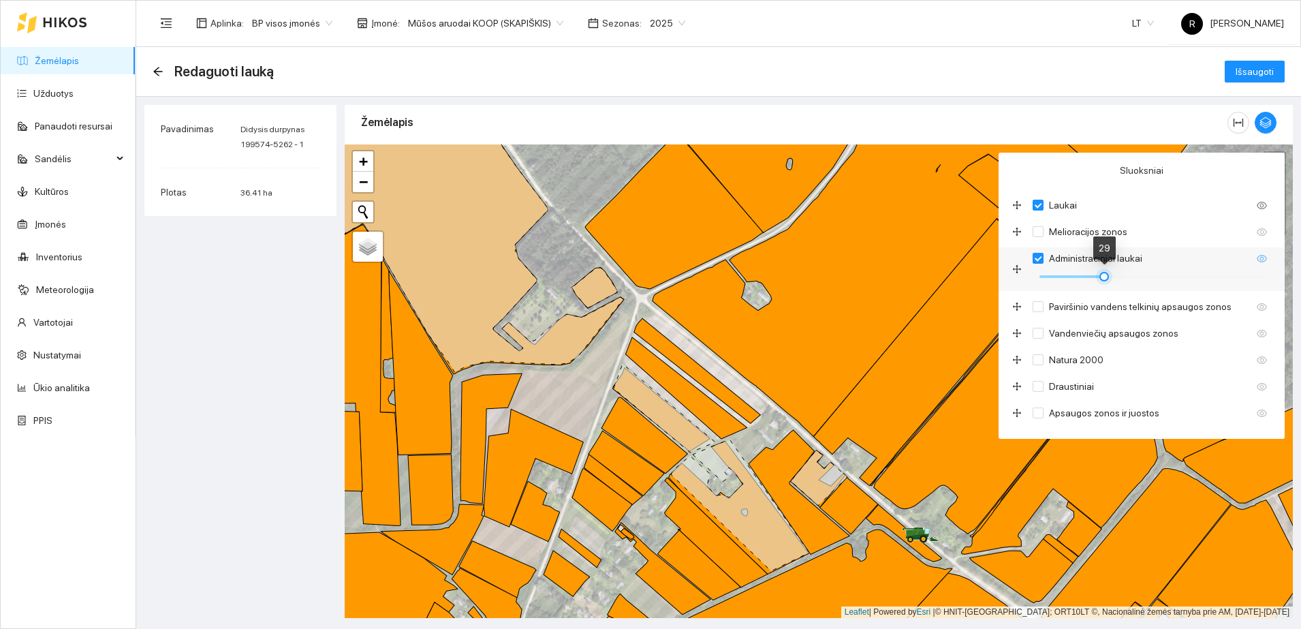
drag, startPoint x: 1262, startPoint y: 277, endPoint x: 1103, endPoint y: 285, distance: 158.9
click at [1103, 285] on div at bounding box center [1149, 277] width 234 height 22
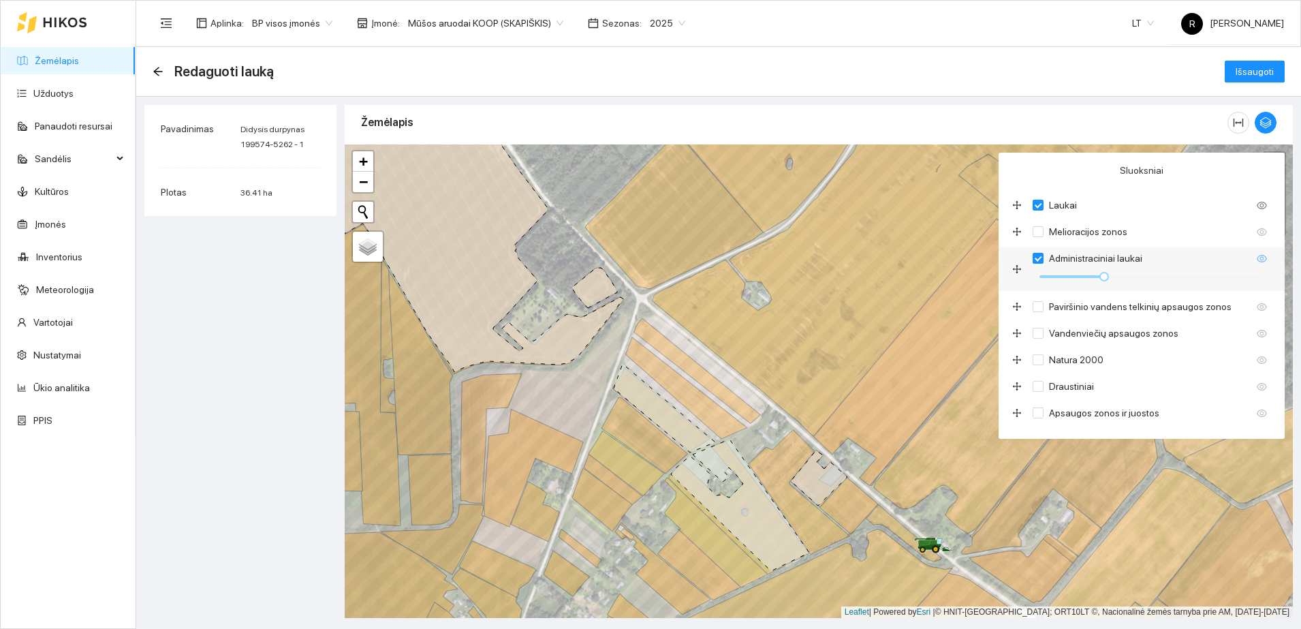
drag, startPoint x: 1103, startPoint y: 285, endPoint x: 1170, endPoint y: 281, distance: 66.9
click at [1170, 281] on div at bounding box center [1149, 277] width 234 height 22
drag, startPoint x: 1104, startPoint y: 271, endPoint x: 1156, endPoint y: 274, distance: 52.6
click at [1156, 274] on div at bounding box center [1156, 277] width 10 height 10
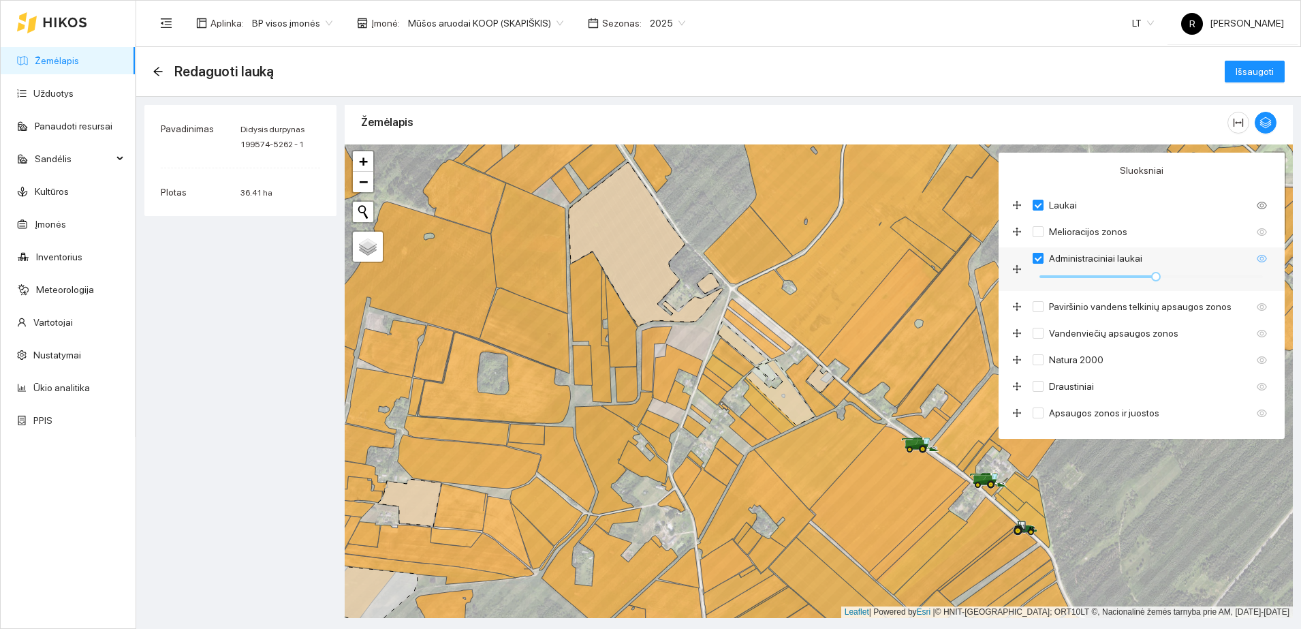
click at [1033, 254] on input "Administraciniai laukai" at bounding box center [1037, 258] width 11 height 11
checkbox input "false"
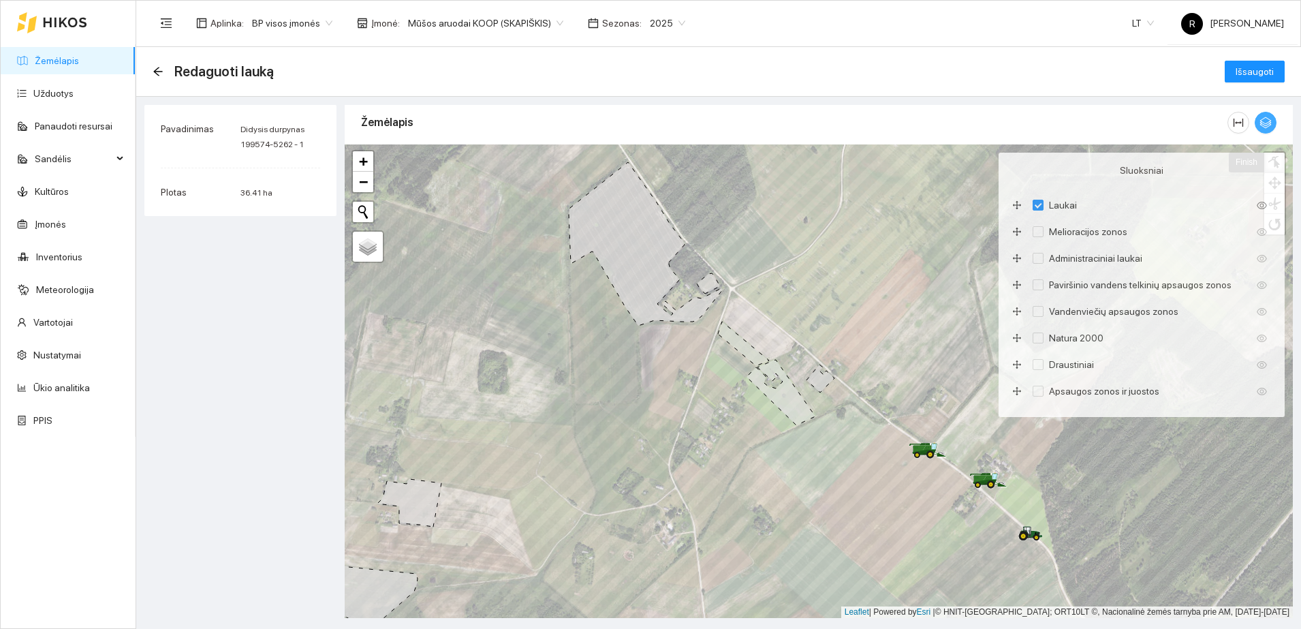
click at [1264, 119] on icon "button" at bounding box center [1265, 122] width 12 height 12
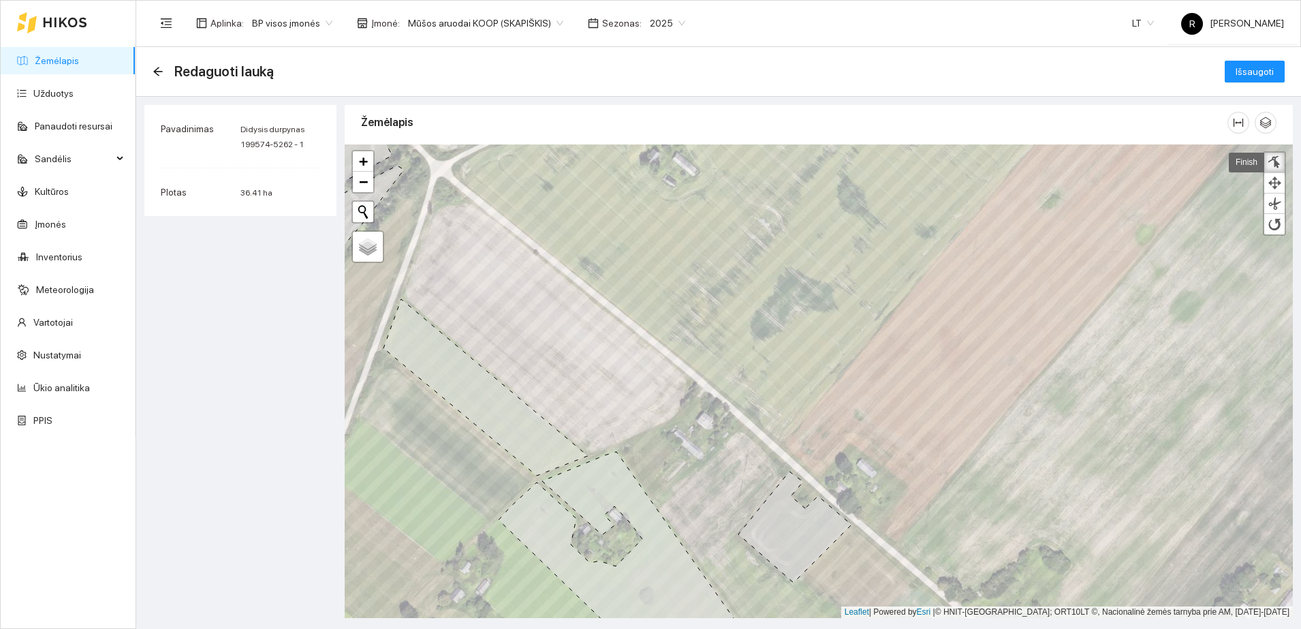
click at [1274, 161] on div at bounding box center [1274, 162] width 14 height 13
click at [1273, 160] on div at bounding box center [1274, 162] width 14 height 13
drag, startPoint x: 672, startPoint y: 349, endPoint x: 704, endPoint y: 381, distance: 45.3
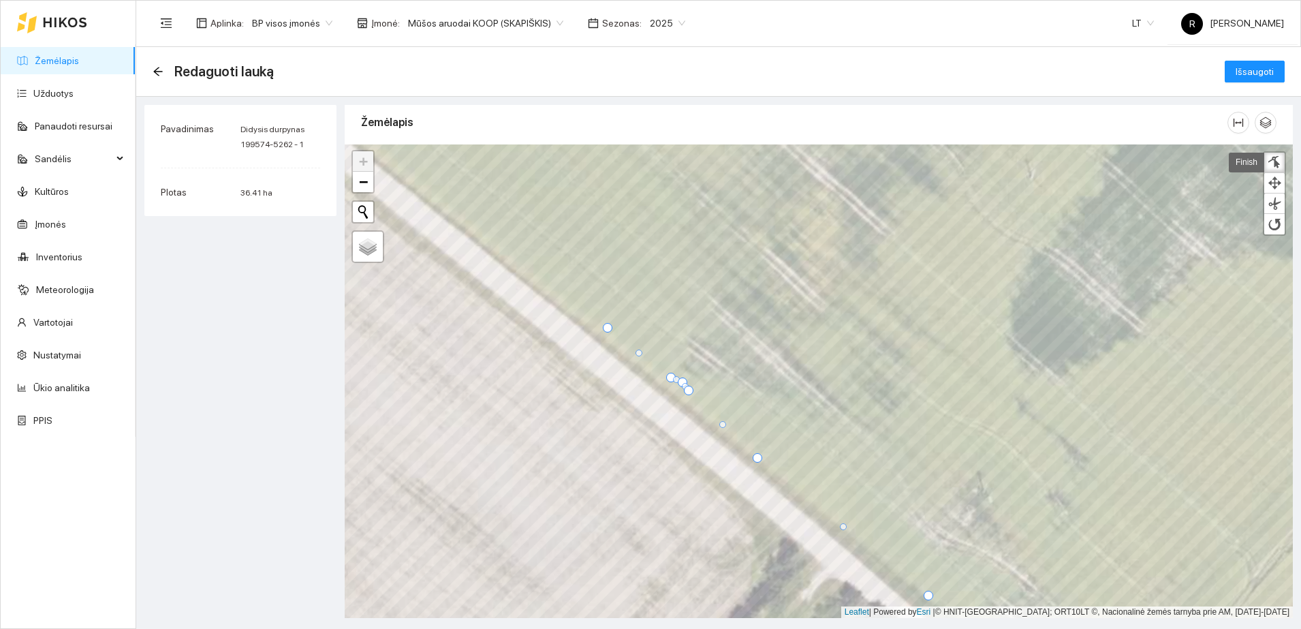
drag, startPoint x: 704, startPoint y: 399, endPoint x: 759, endPoint y: 456, distance: 79.0
drag, startPoint x: 700, startPoint y: 399, endPoint x: 728, endPoint y: 437, distance: 46.7
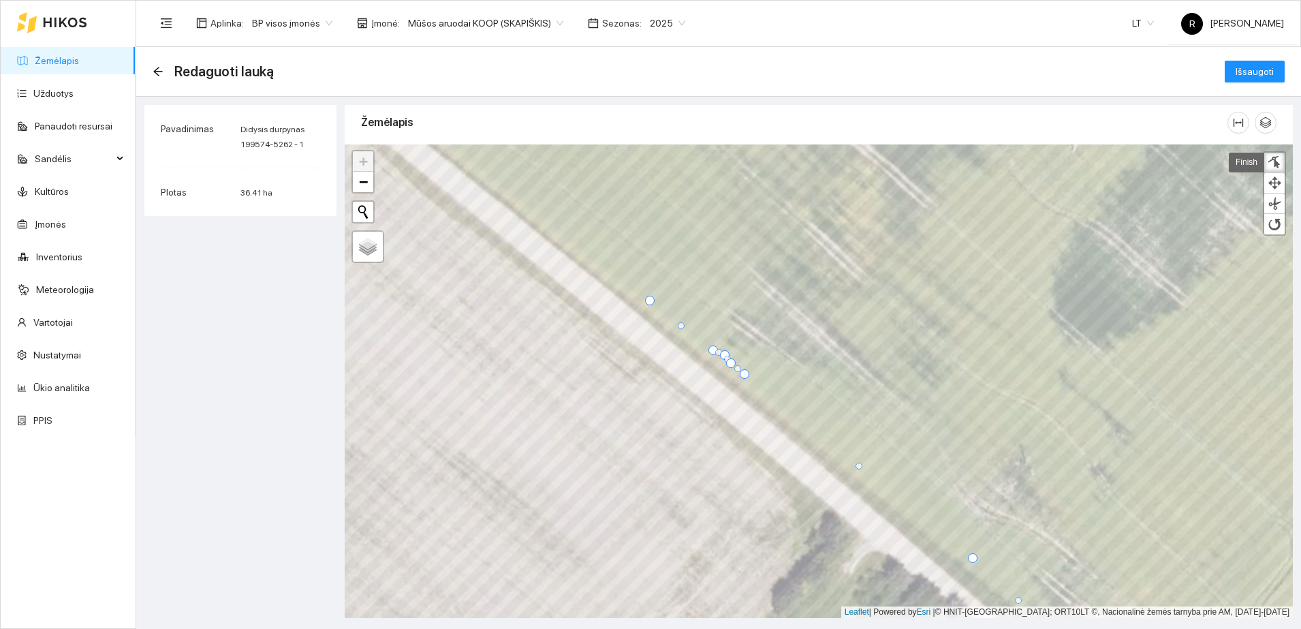
drag, startPoint x: 970, startPoint y: 566, endPoint x: 973, endPoint y: 551, distance: 15.4
drag, startPoint x: 970, startPoint y: 565, endPoint x: 1034, endPoint y: 521, distance: 76.9
click at [1276, 158] on div at bounding box center [1274, 162] width 14 height 13
drag, startPoint x: 746, startPoint y: 374, endPoint x: 780, endPoint y: 413, distance: 51.2
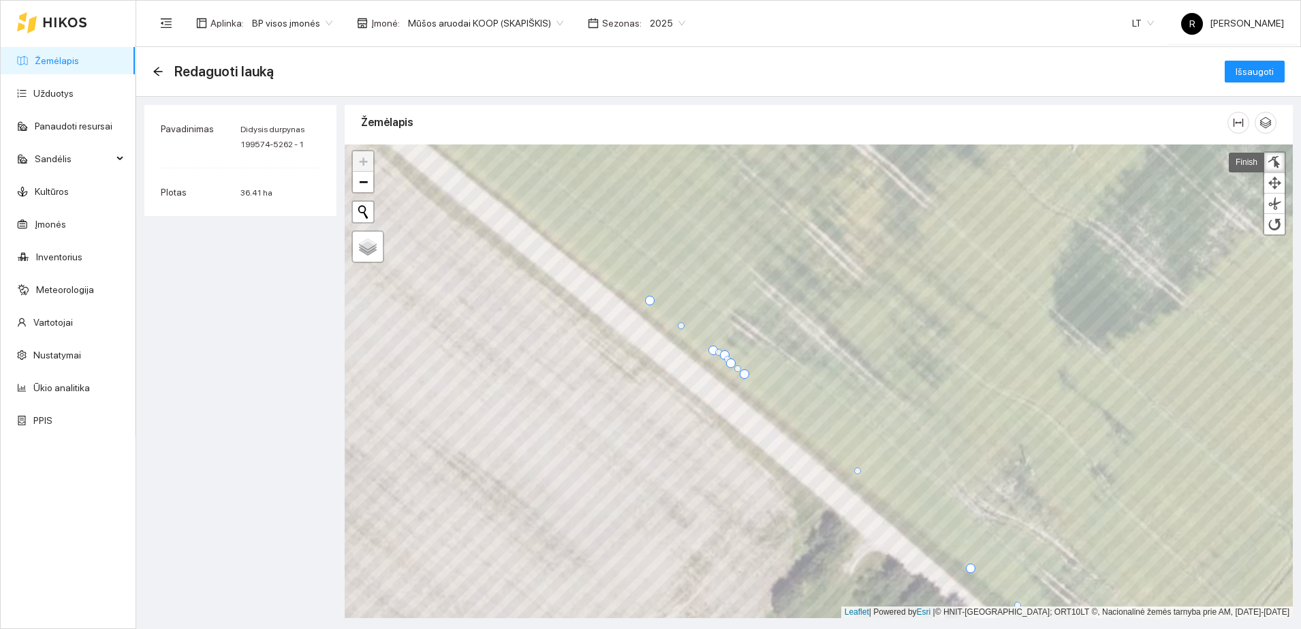
click at [195, 70] on span "Redaguoti lauką" at bounding box center [223, 72] width 99 height 22
click at [158, 69] on icon "arrow-left" at bounding box center [158, 71] width 11 height 11
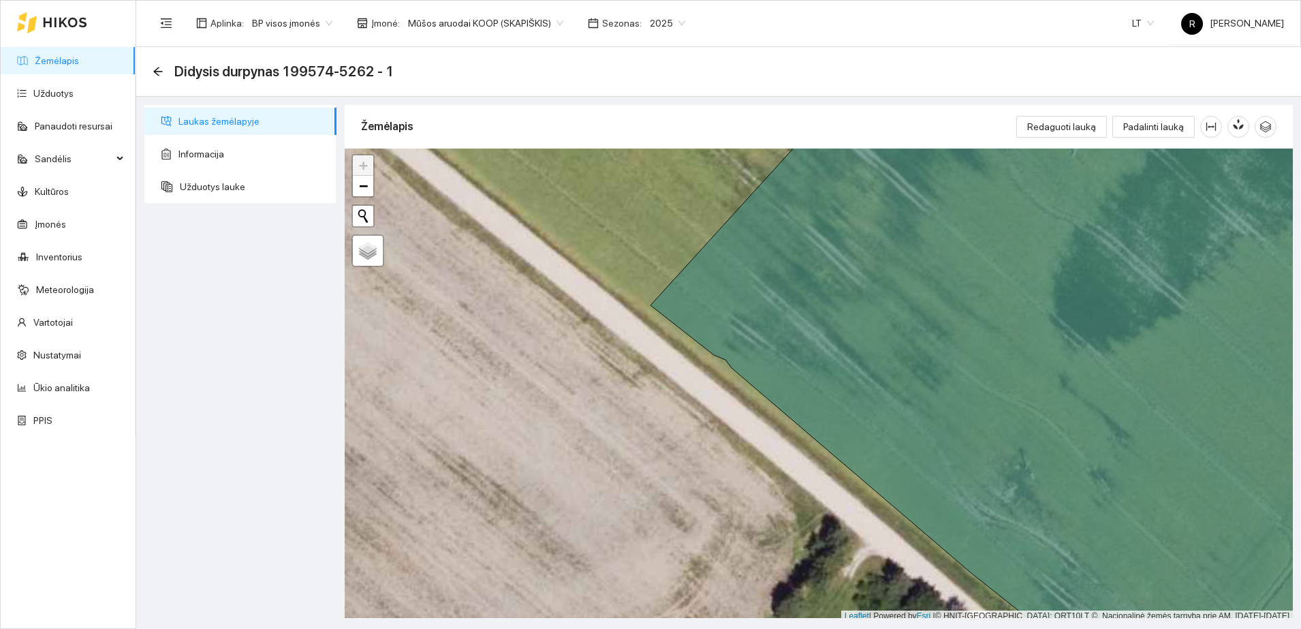
click at [158, 69] on icon "arrow-left" at bounding box center [158, 71] width 11 height 11
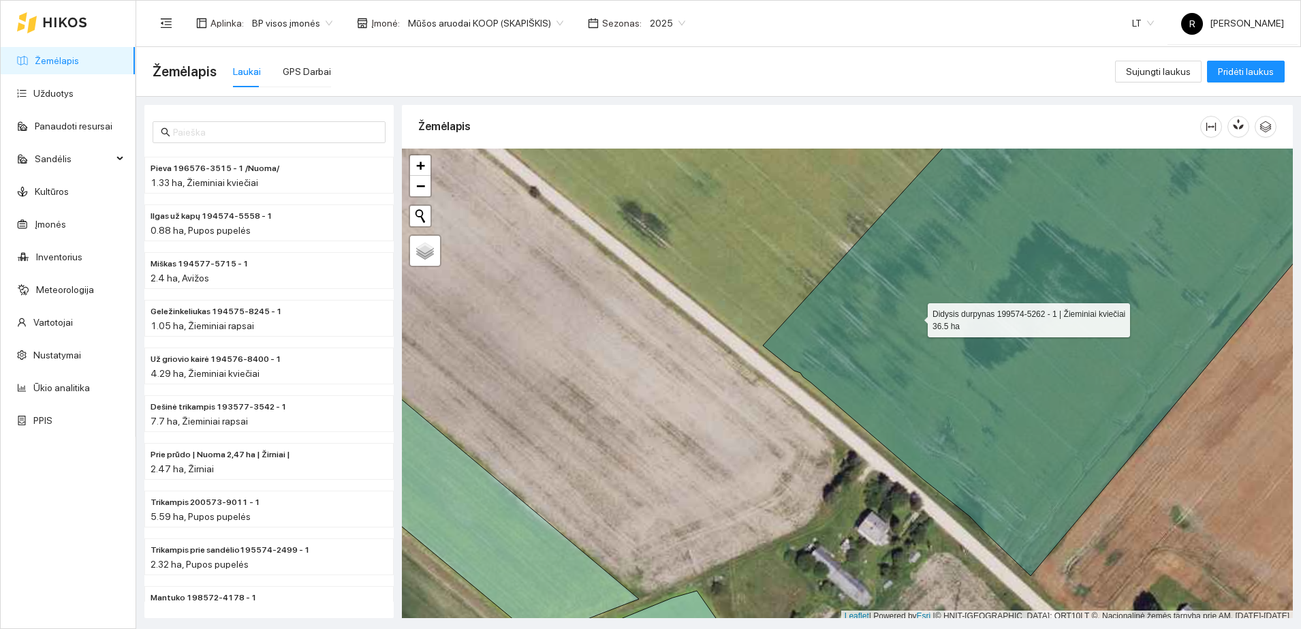
scroll to position [4, 0]
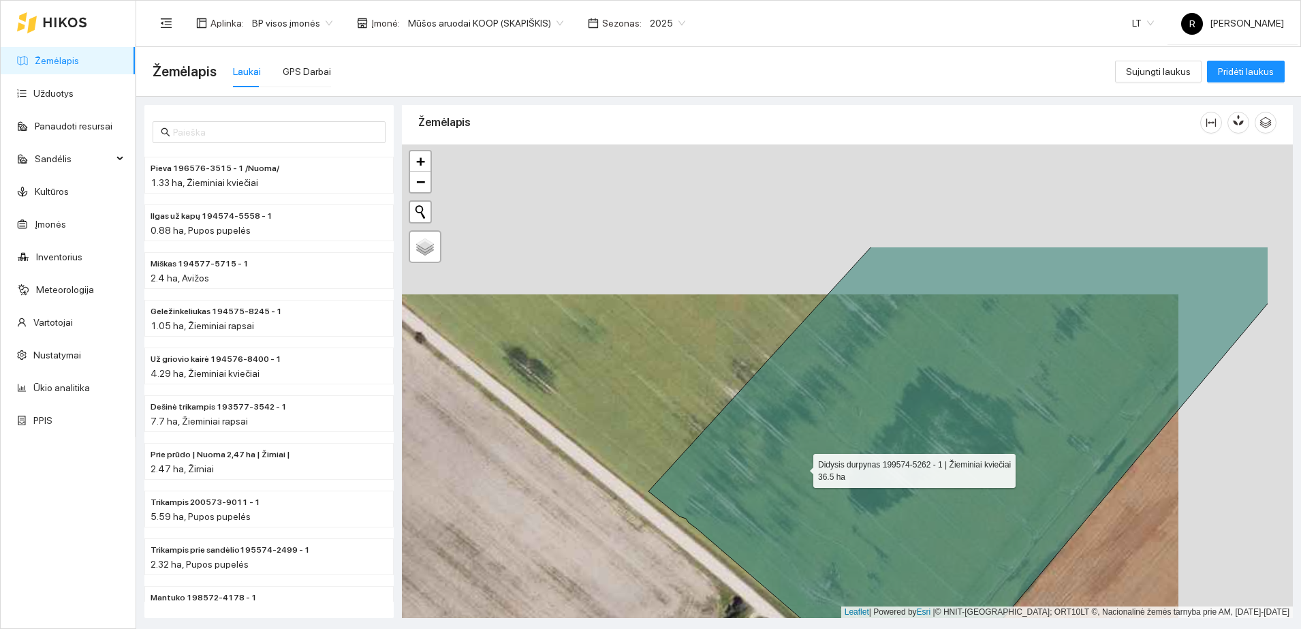
drag, startPoint x: 915, startPoint y: 317, endPoint x: 801, endPoint y: 467, distance: 188.5
click at [801, 467] on icon at bounding box center [958, 483] width 621 height 476
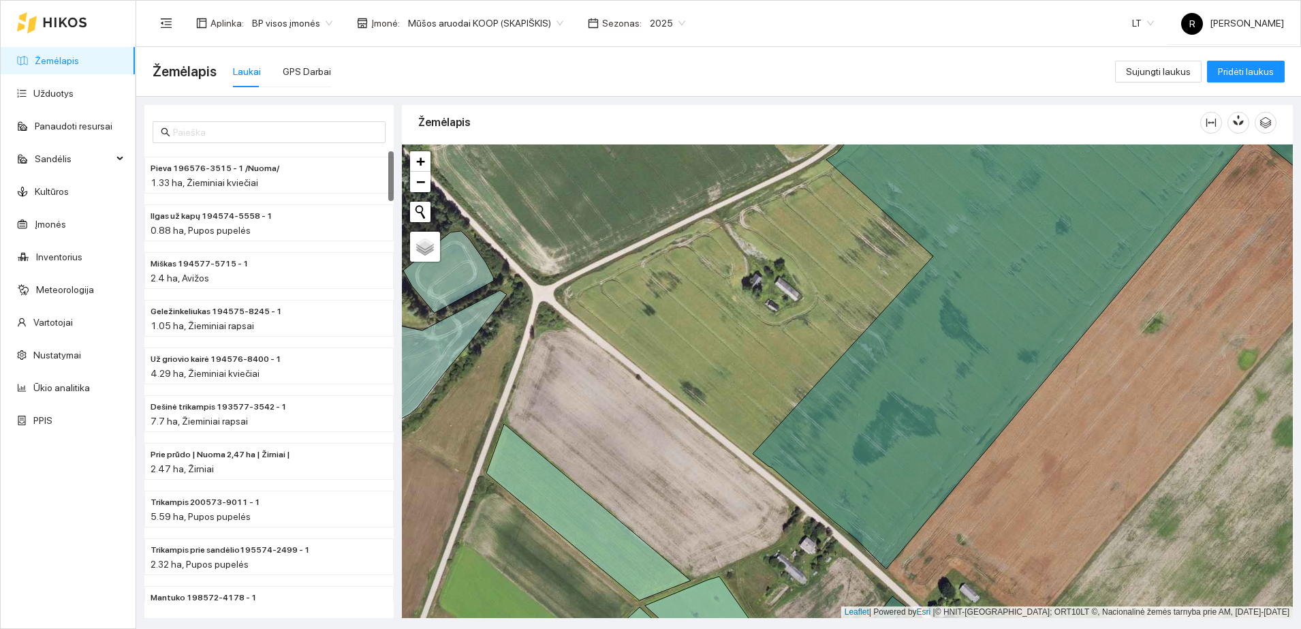
click at [962, 373] on icon at bounding box center [1068, 333] width 630 height 472
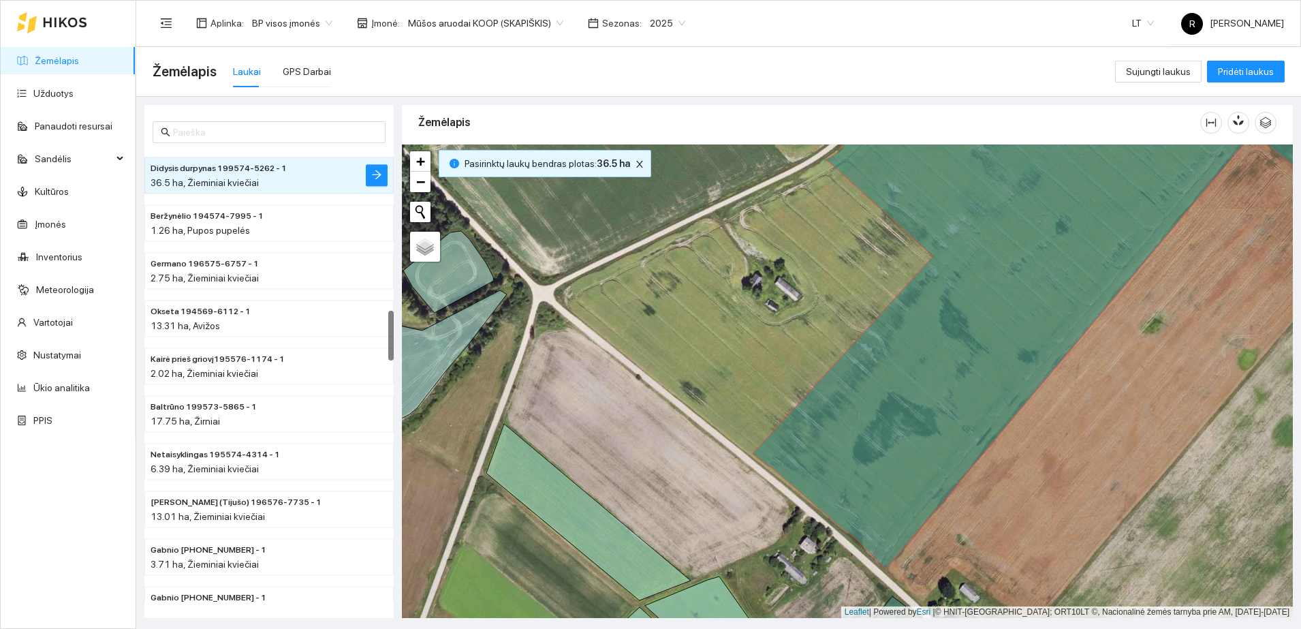
click at [264, 174] on span "Didysis durpynas 199574-5262 - 1" at bounding box center [219, 169] width 136 height 13
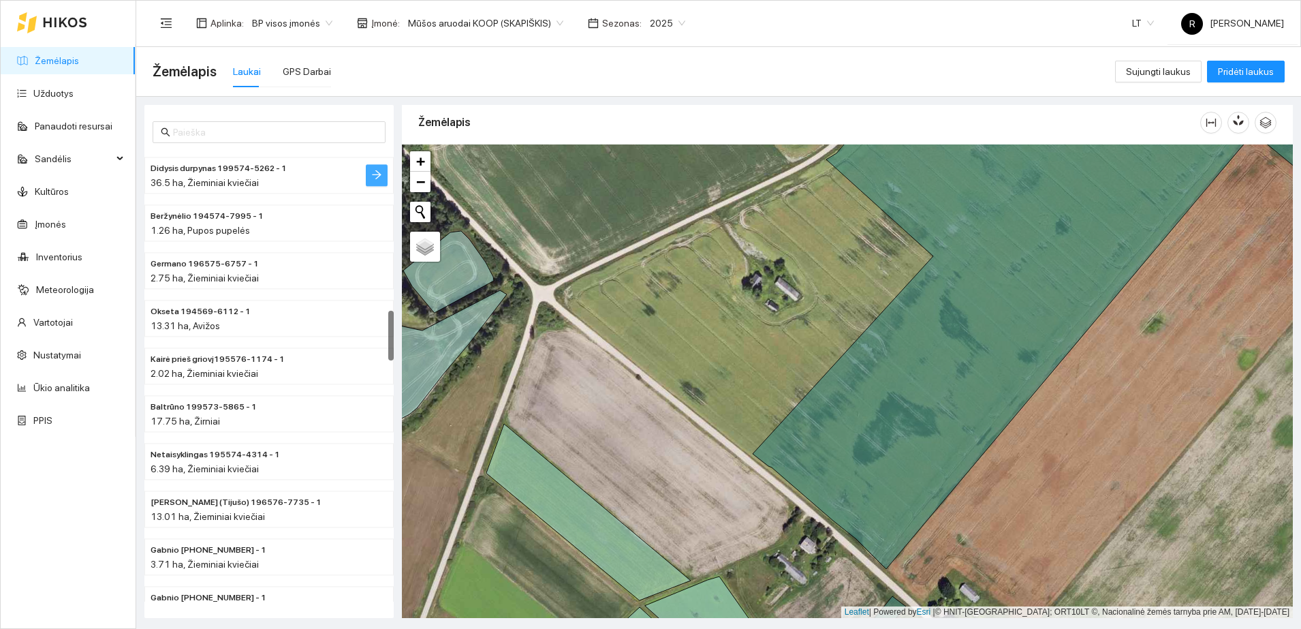
click at [378, 178] on icon "arrow-right" at bounding box center [376, 174] width 11 height 11
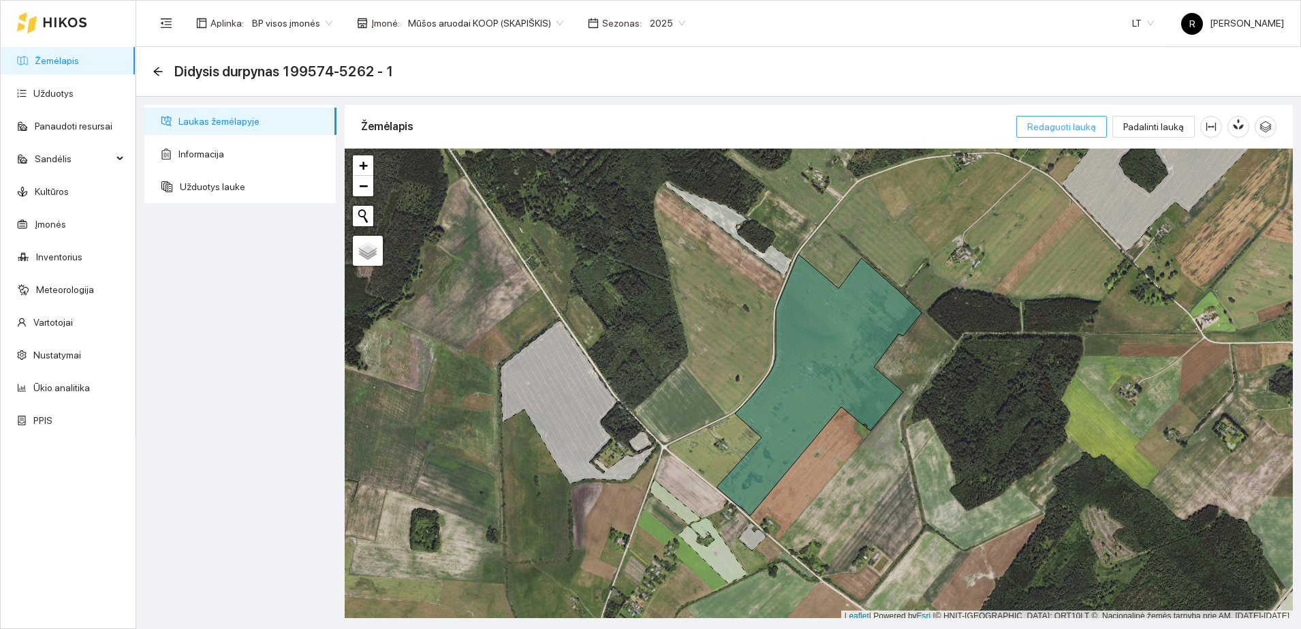
click at [1062, 133] on span "Redaguoti lauką" at bounding box center [1061, 126] width 69 height 15
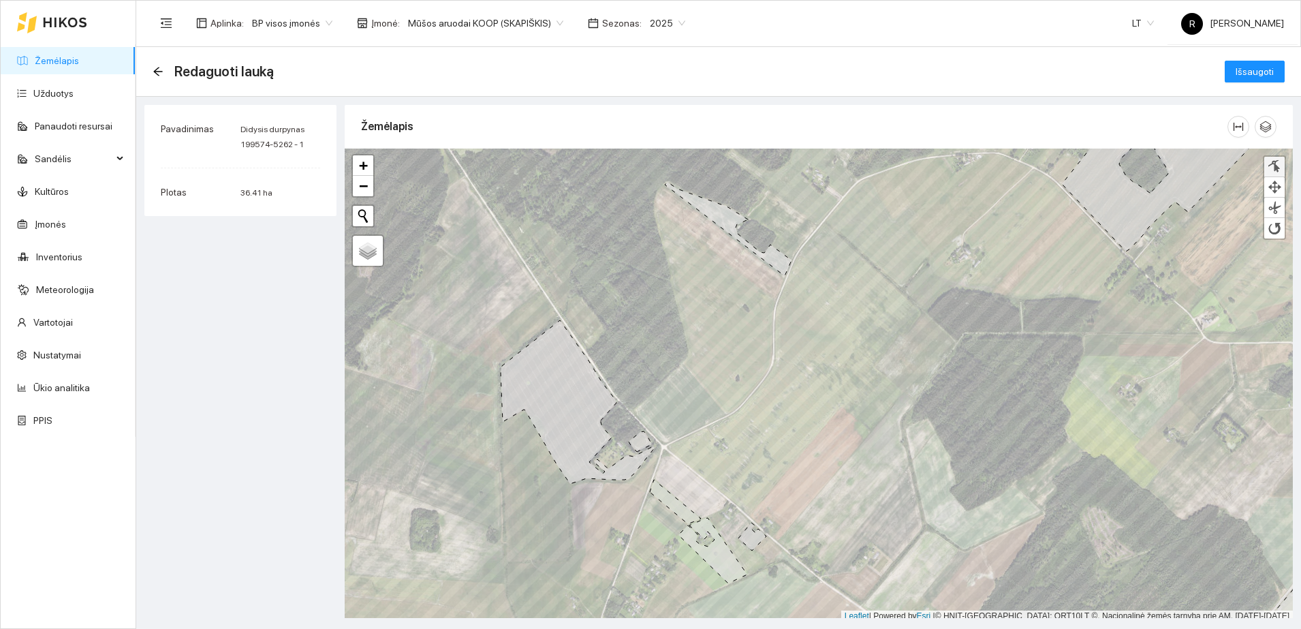
click at [1276, 168] on div at bounding box center [1274, 166] width 14 height 13
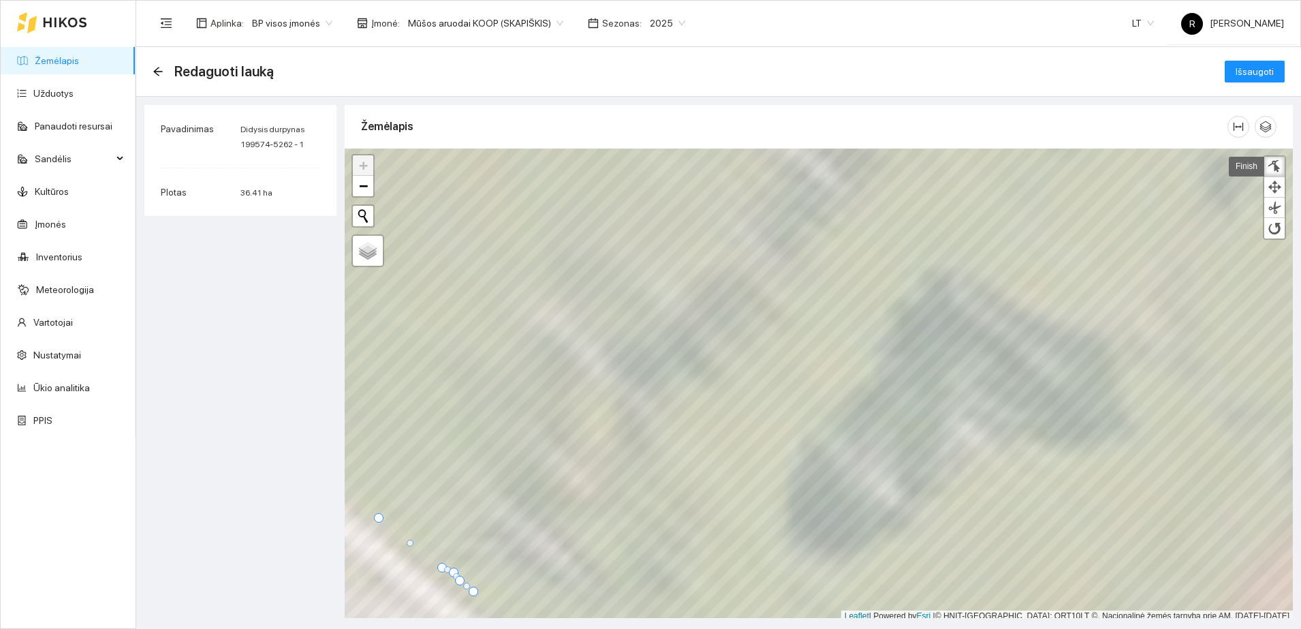
scroll to position [4, 0]
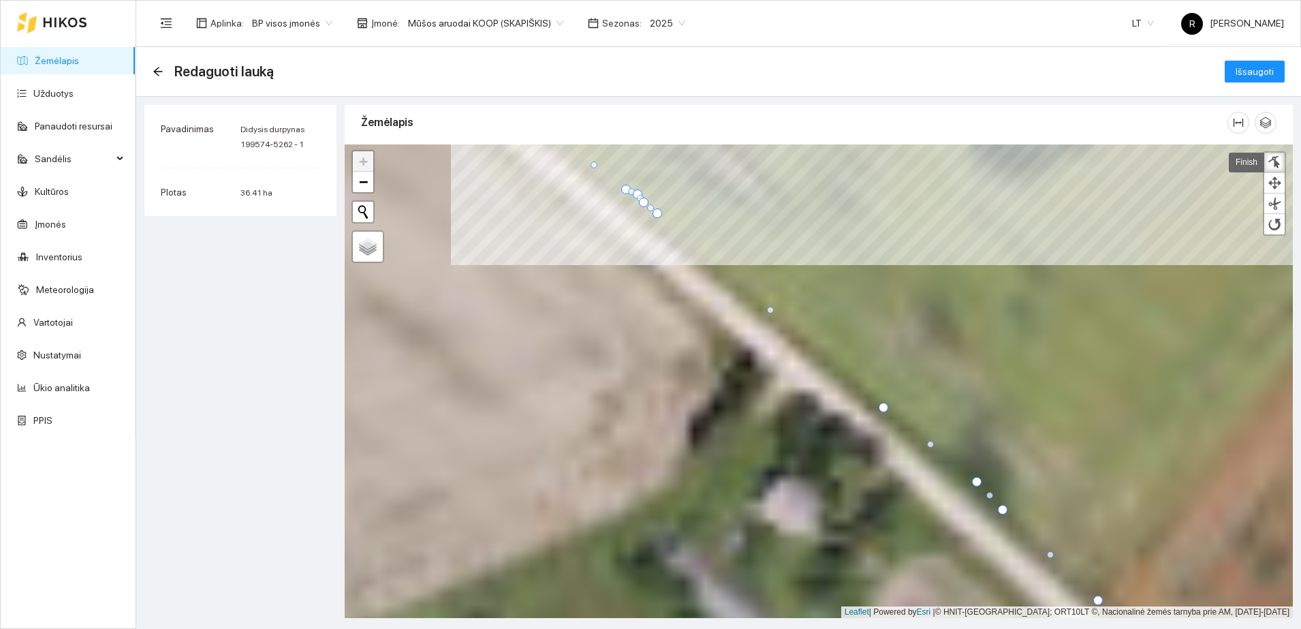
click at [946, 113] on div "Žemėlapis" at bounding box center [819, 357] width 948 height 513
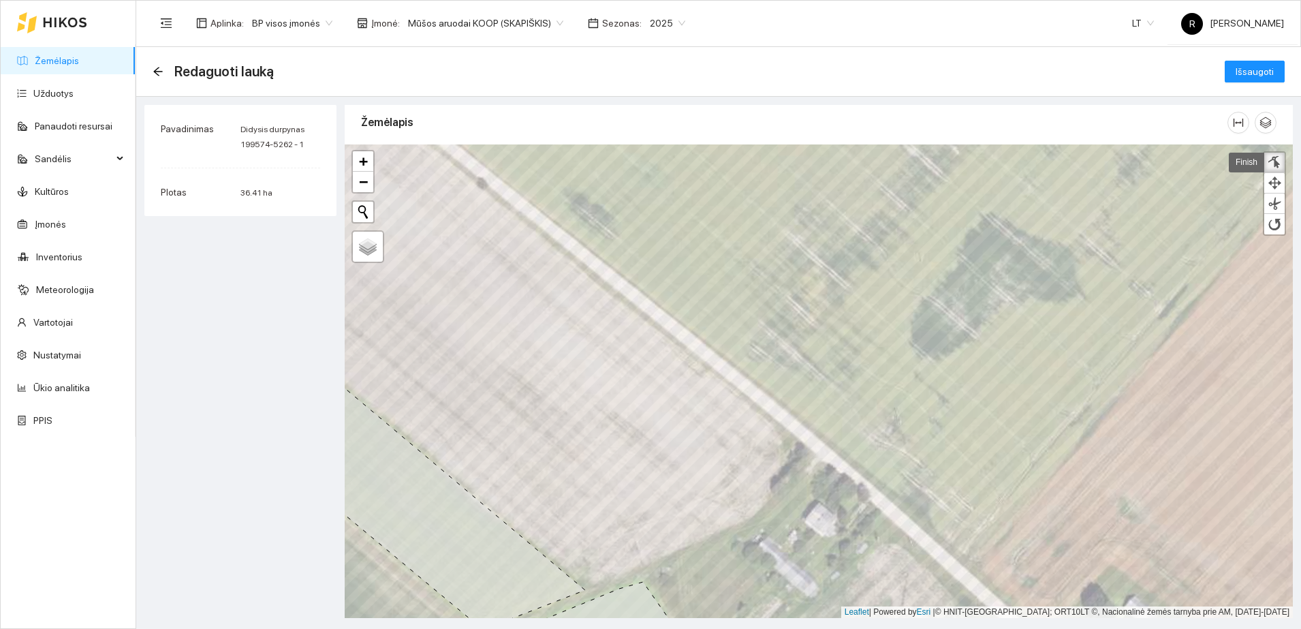
click at [1277, 159] on div at bounding box center [1274, 162] width 14 height 13
click at [1272, 161] on div at bounding box center [1274, 162] width 14 height 13
drag, startPoint x: 751, startPoint y: 370, endPoint x: 743, endPoint y: 361, distance: 11.6
drag, startPoint x: 757, startPoint y: 370, endPoint x: 780, endPoint y: 397, distance: 35.8
click at [1246, 70] on span "Išsaugoti" at bounding box center [1254, 71] width 38 height 15
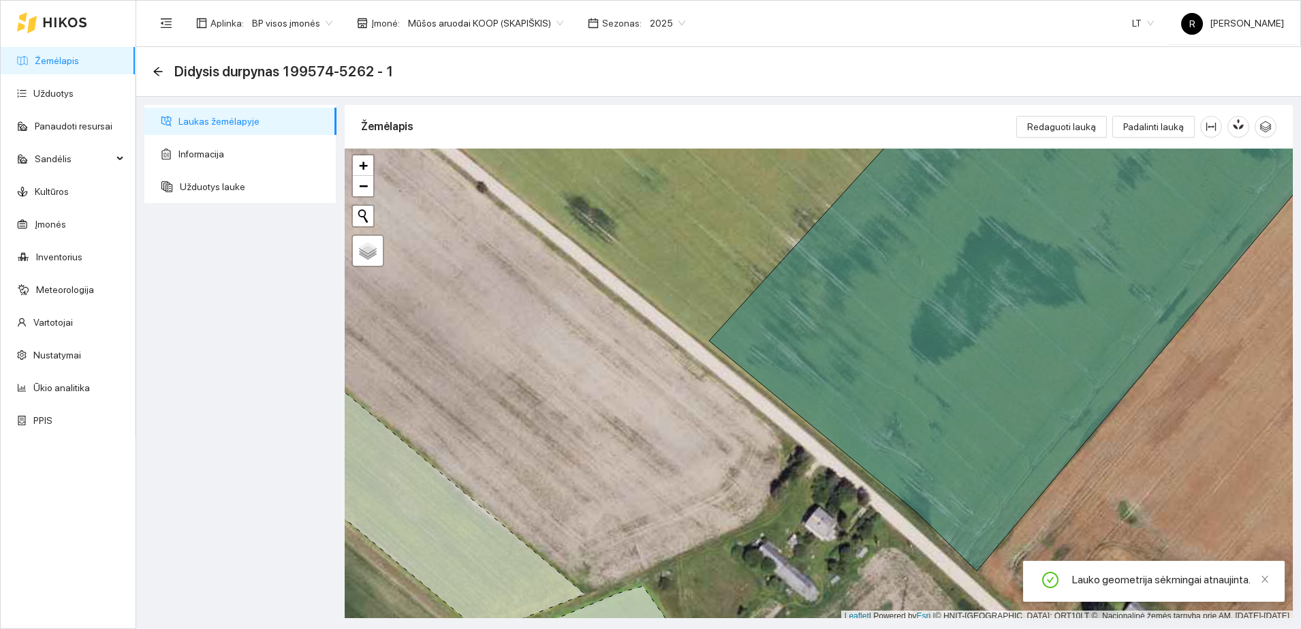
click at [164, 76] on div "Didysis durpynas 199574-5262 - 1" at bounding box center [277, 72] width 249 height 22
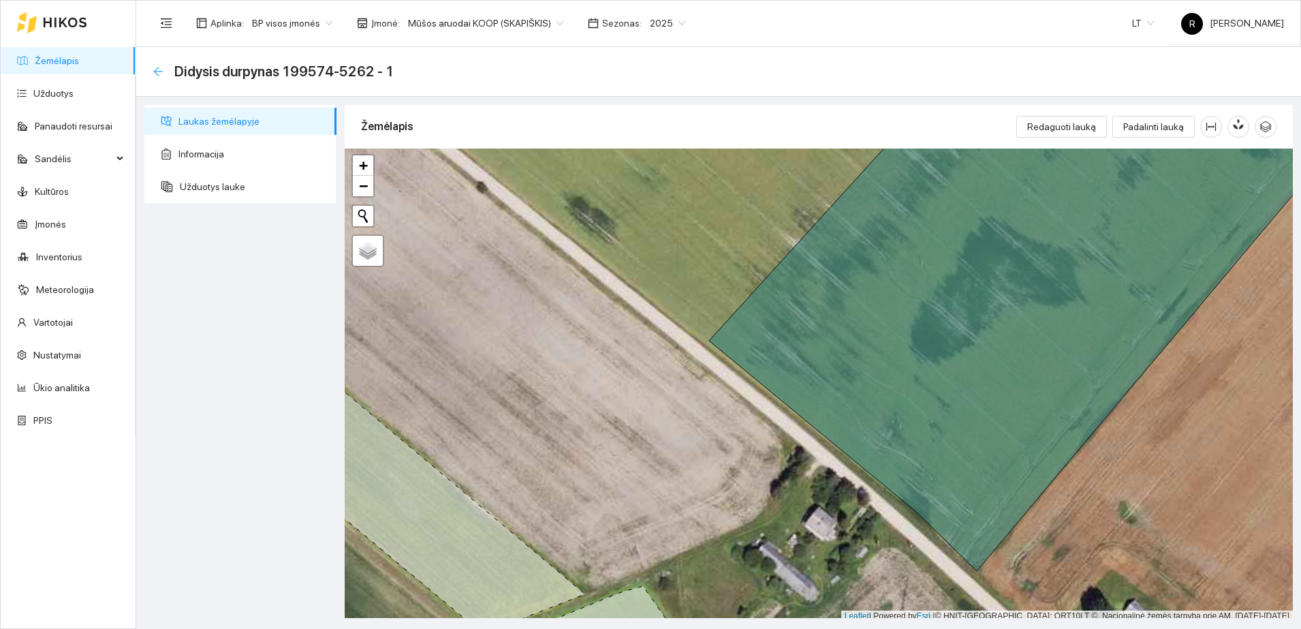
click at [162, 68] on icon "arrow-left" at bounding box center [158, 71] width 11 height 11
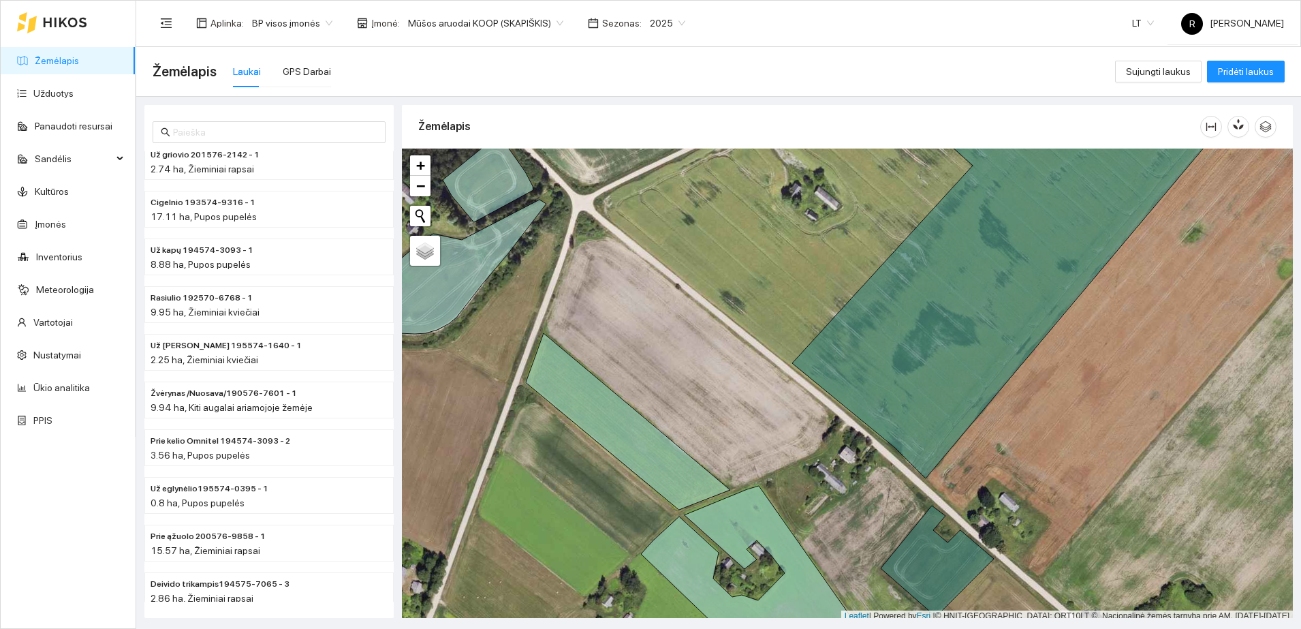
scroll to position [4, 0]
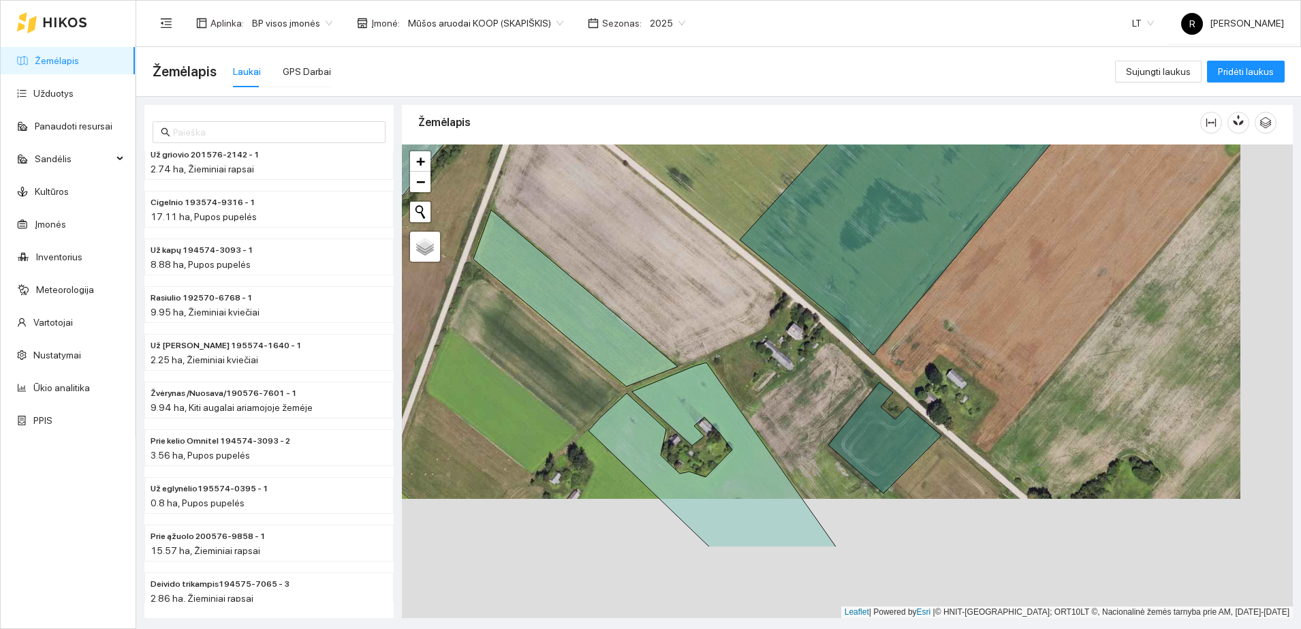
drag, startPoint x: 1041, startPoint y: 453, endPoint x: 1079, endPoint y: 216, distance: 240.1
click at [1079, 216] on div at bounding box center [847, 380] width 891 height 473
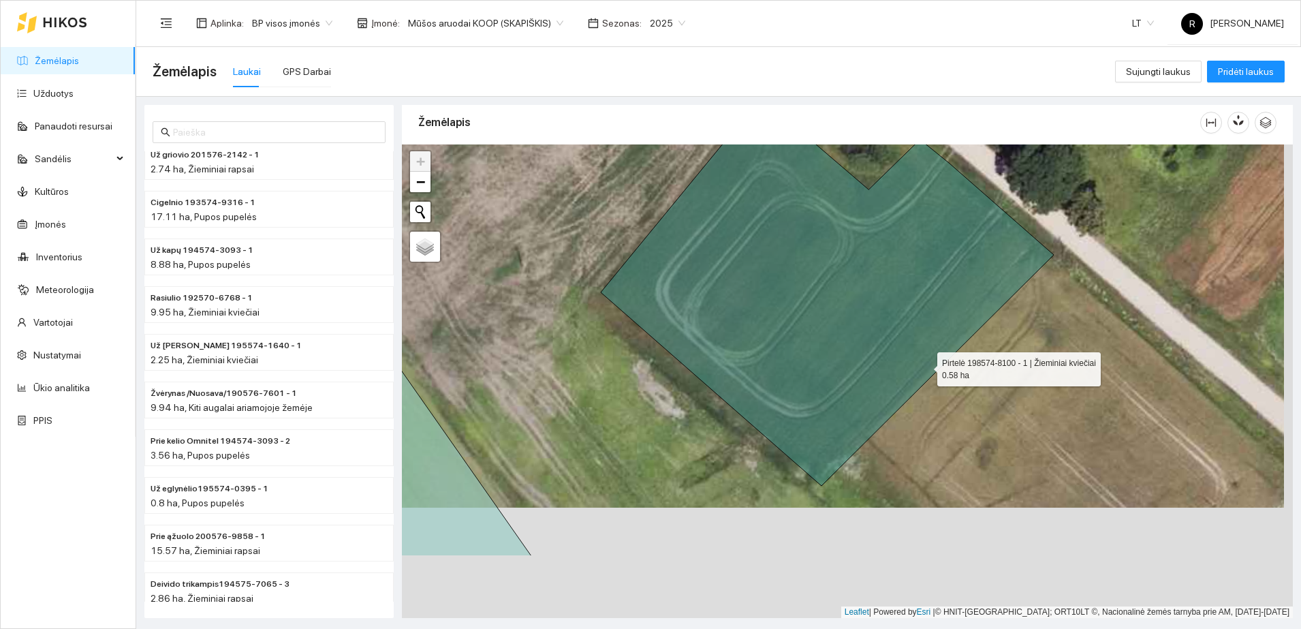
drag, startPoint x: 935, startPoint y: 472, endPoint x: 903, endPoint y: 356, distance: 120.8
click at [924, 366] on icon at bounding box center [827, 264] width 453 height 443
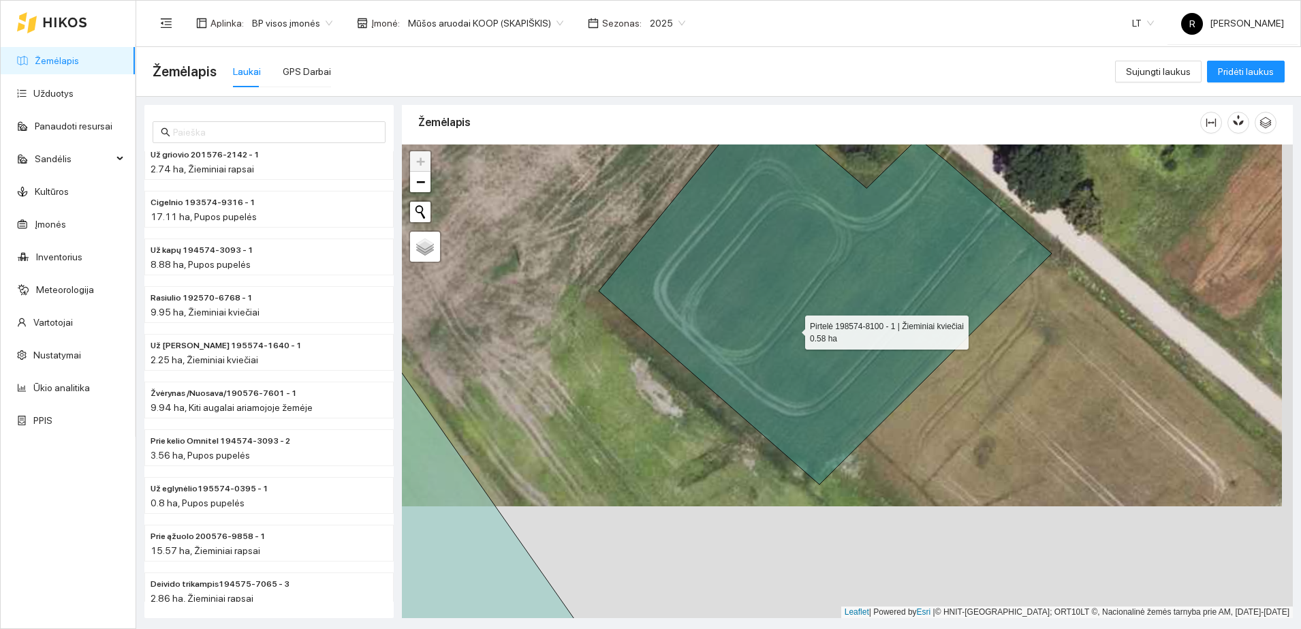
click at [793, 328] on icon at bounding box center [825, 291] width 453 height 388
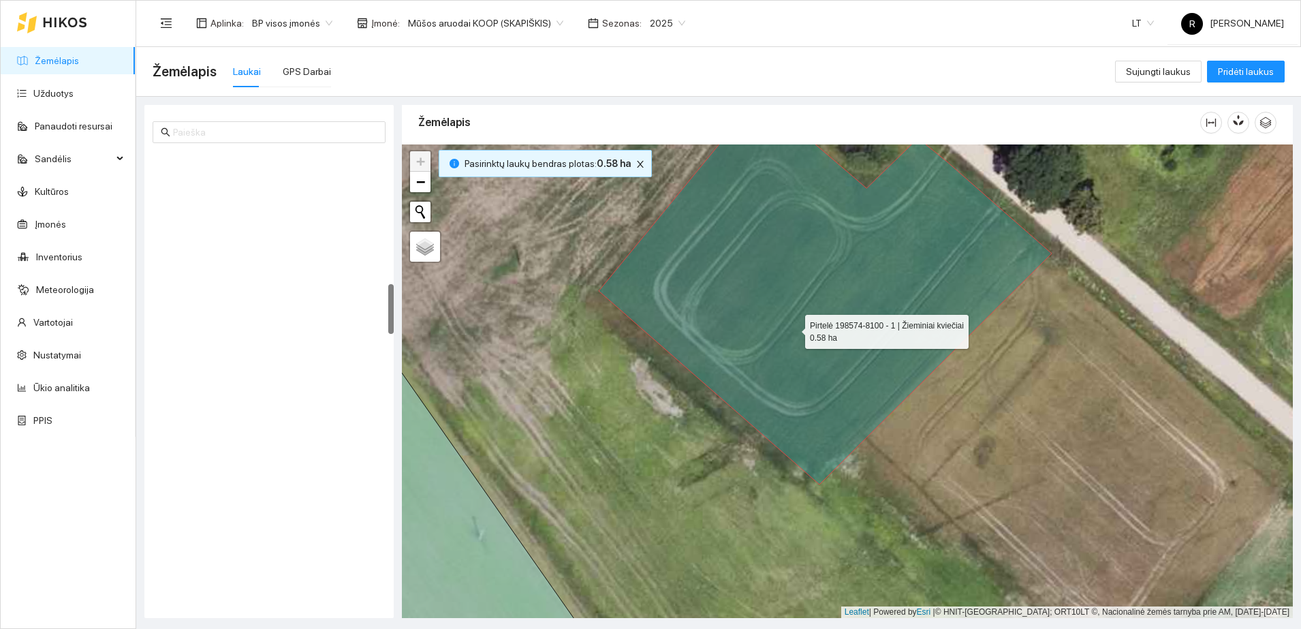
scroll to position [1192, 0]
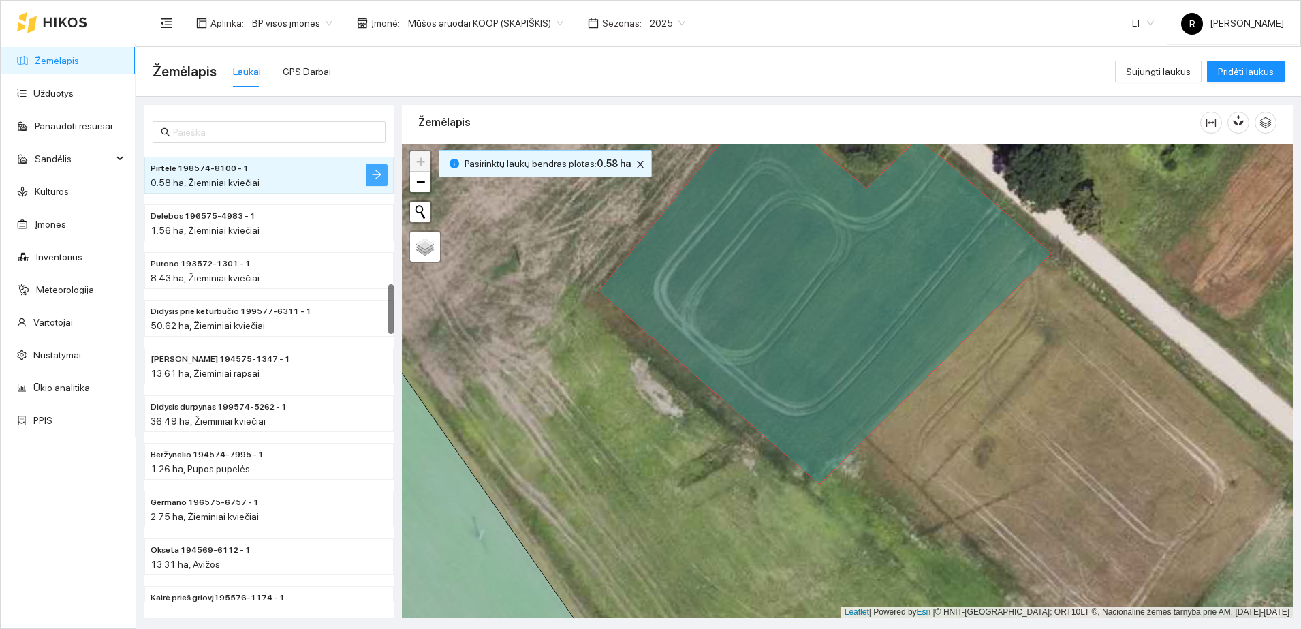
click at [373, 174] on icon "arrow-right" at bounding box center [376, 174] width 9 height 9
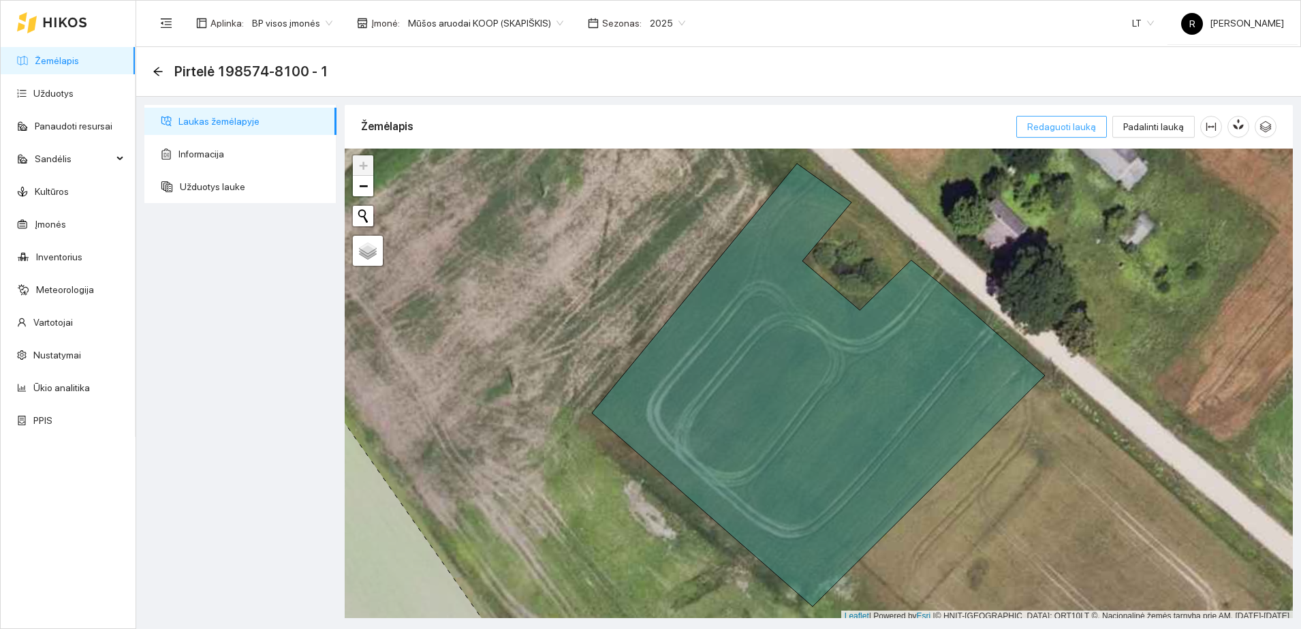
click at [1079, 127] on span "Redaguoti lauką" at bounding box center [1061, 126] width 69 height 15
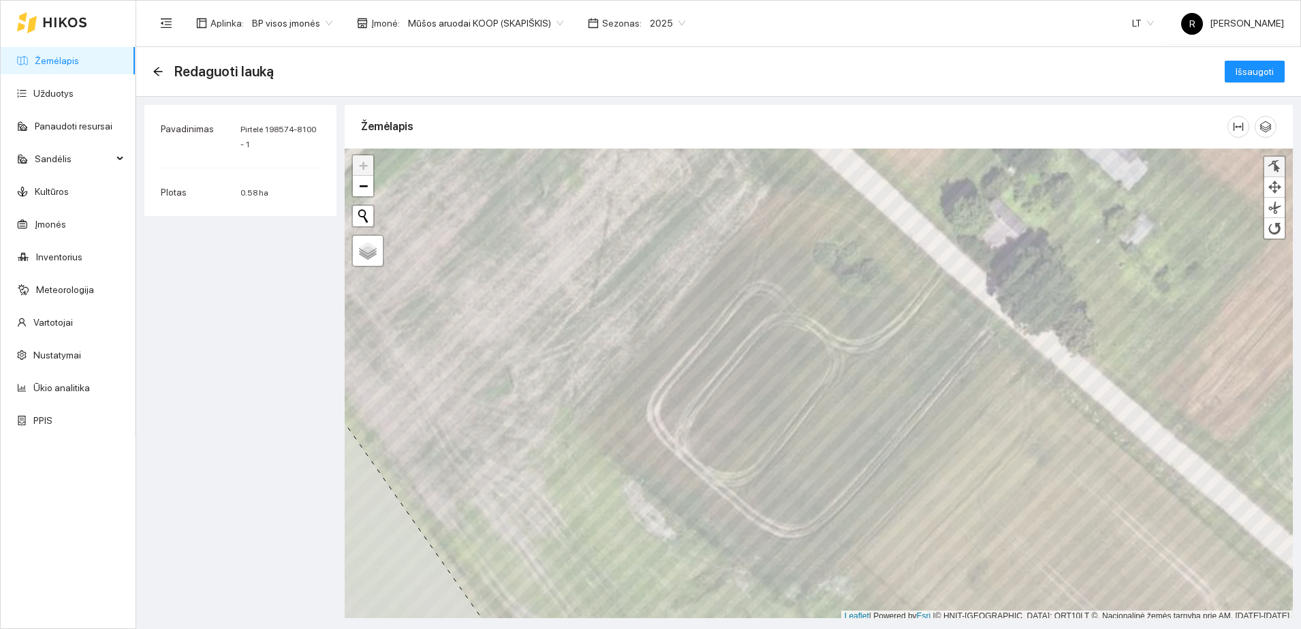
click at [1275, 163] on div at bounding box center [1274, 166] width 14 height 13
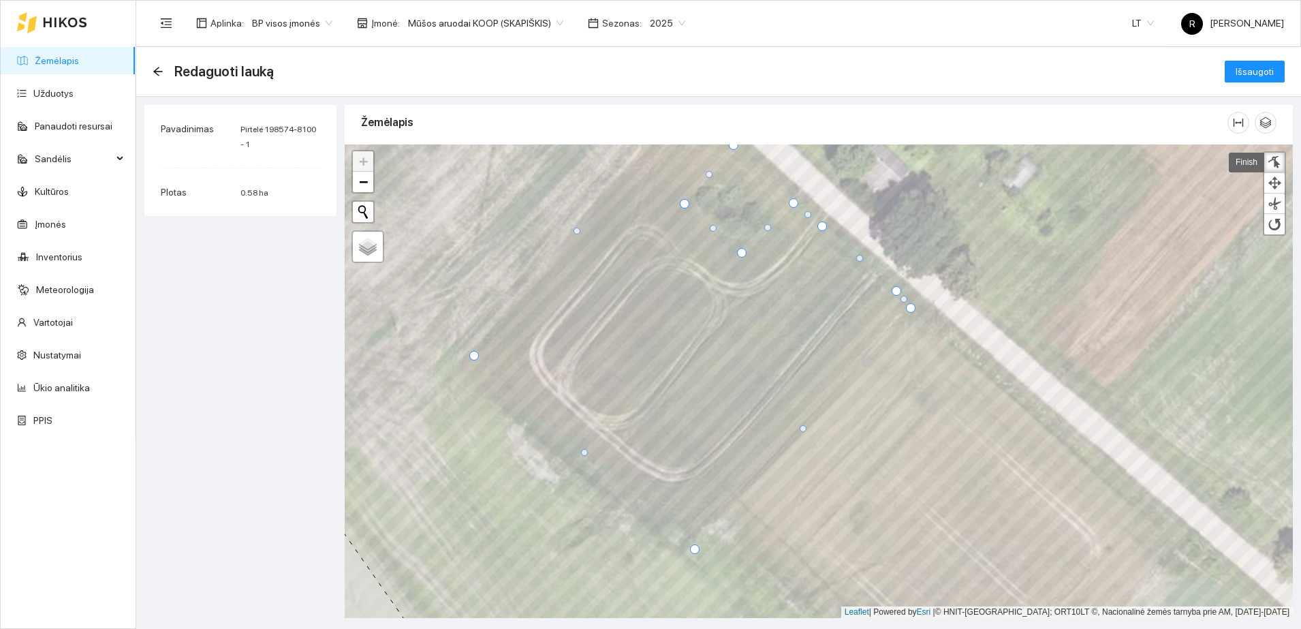
drag, startPoint x: 928, startPoint y: 319, endPoint x: 912, endPoint y: 309, distance: 19.3
click at [912, 309] on div at bounding box center [911, 308] width 10 height 10
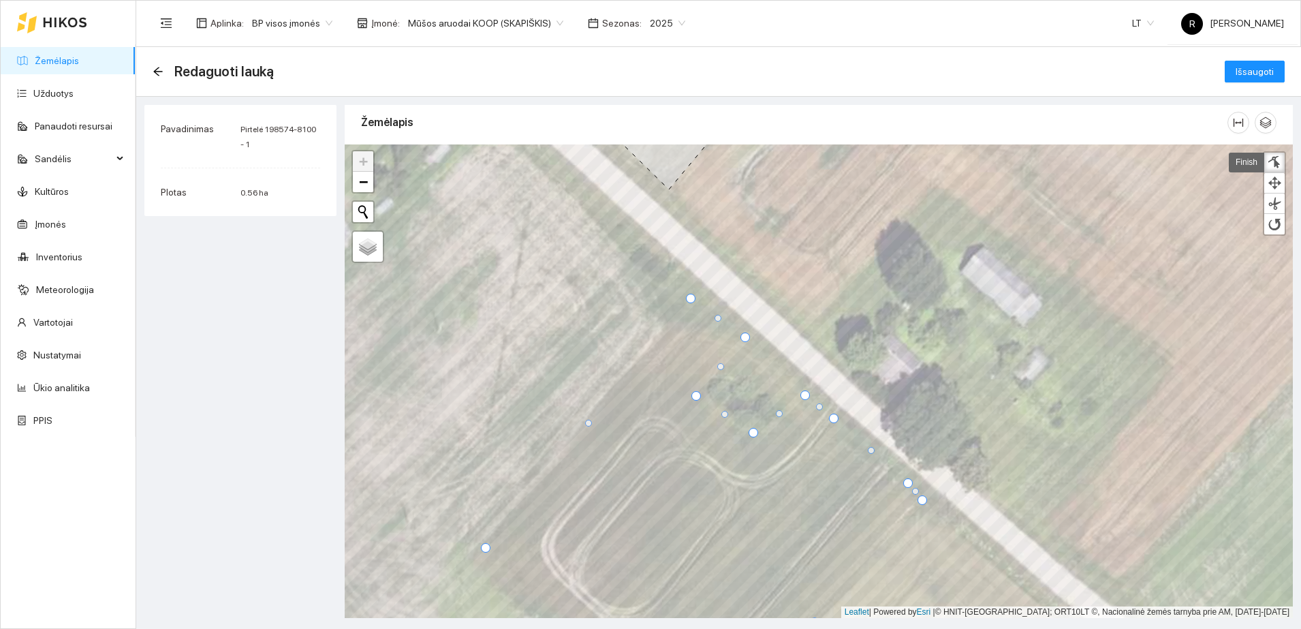
drag, startPoint x: 753, startPoint y: 441, endPoint x: 753, endPoint y: 429, distance: 12.3
click at [753, 429] on div at bounding box center [753, 433] width 10 height 10
drag, startPoint x: 780, startPoint y: 413, endPoint x: 778, endPoint y: 424, distance: 11.0
click at [778, 424] on div at bounding box center [777, 424] width 7 height 7
drag, startPoint x: 791, startPoint y: 409, endPoint x: 778, endPoint y: 388, distance: 24.8
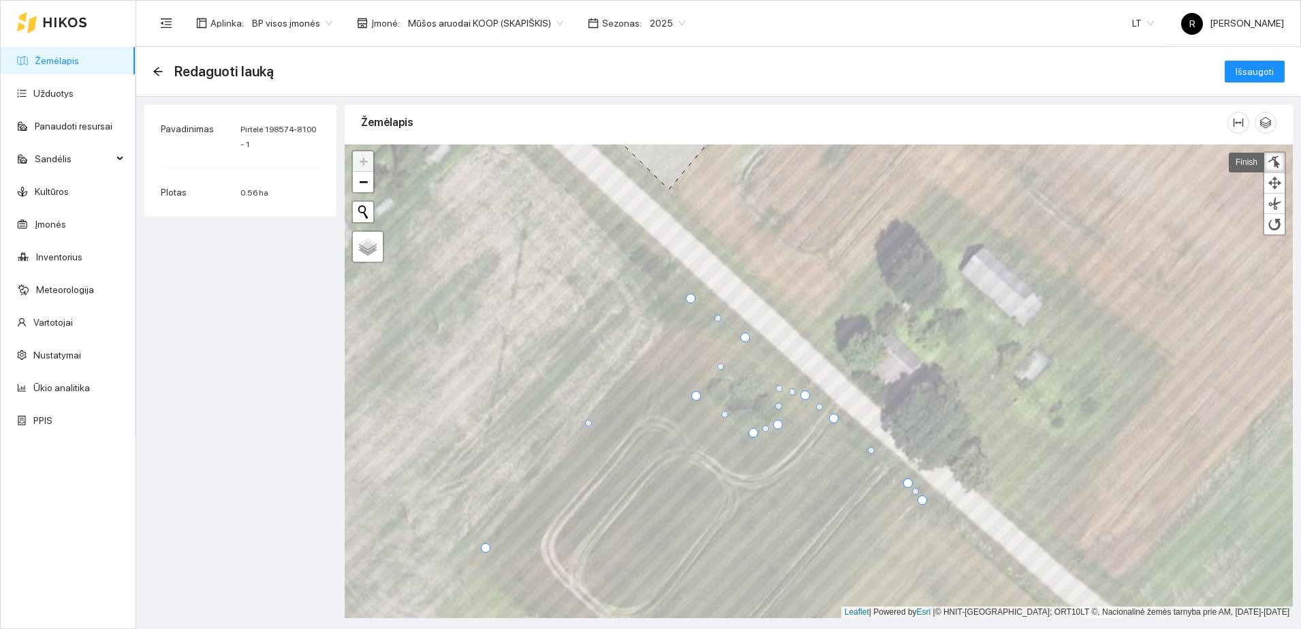
click at [778, 388] on div at bounding box center [779, 388] width 7 height 7
drag, startPoint x: 789, startPoint y: 391, endPoint x: 783, endPoint y: 375, distance: 17.5
click at [783, 375] on div at bounding box center [786, 375] width 7 height 7
drag, startPoint x: 751, startPoint y: 432, endPoint x: 744, endPoint y: 435, distance: 7.3
click at [744, 435] on div at bounding box center [747, 435] width 10 height 10
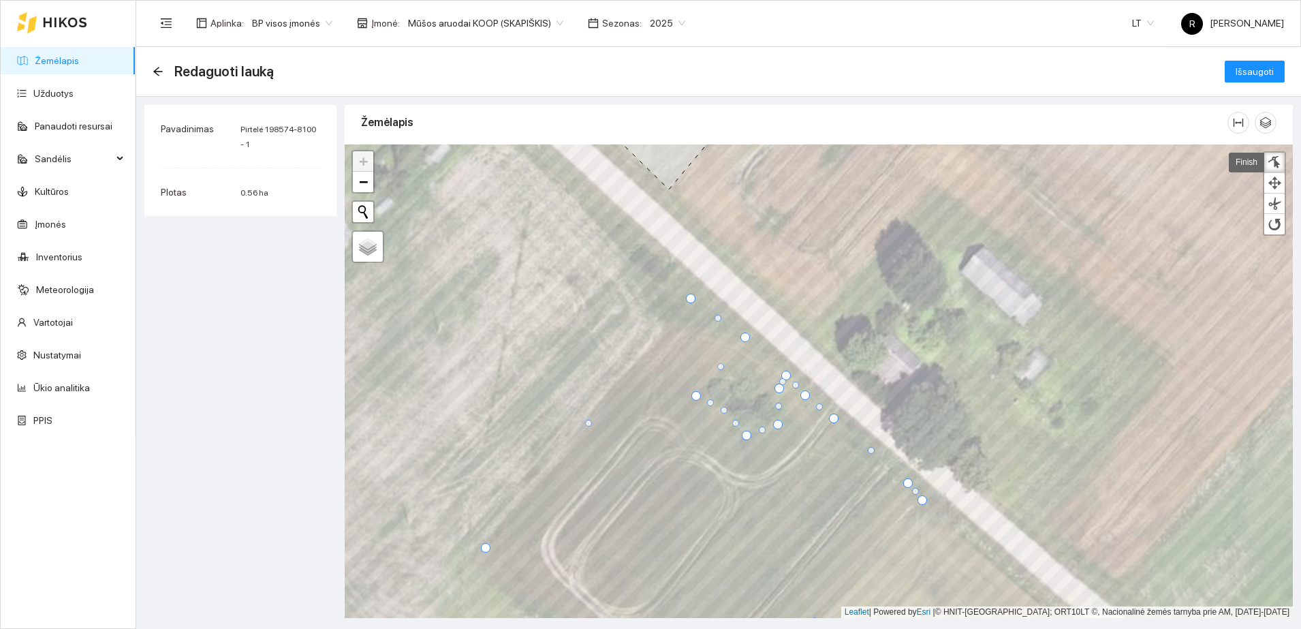
click at [724, 408] on div at bounding box center [724, 410] width 7 height 7
click at [702, 393] on div at bounding box center [702, 392] width 10 height 10
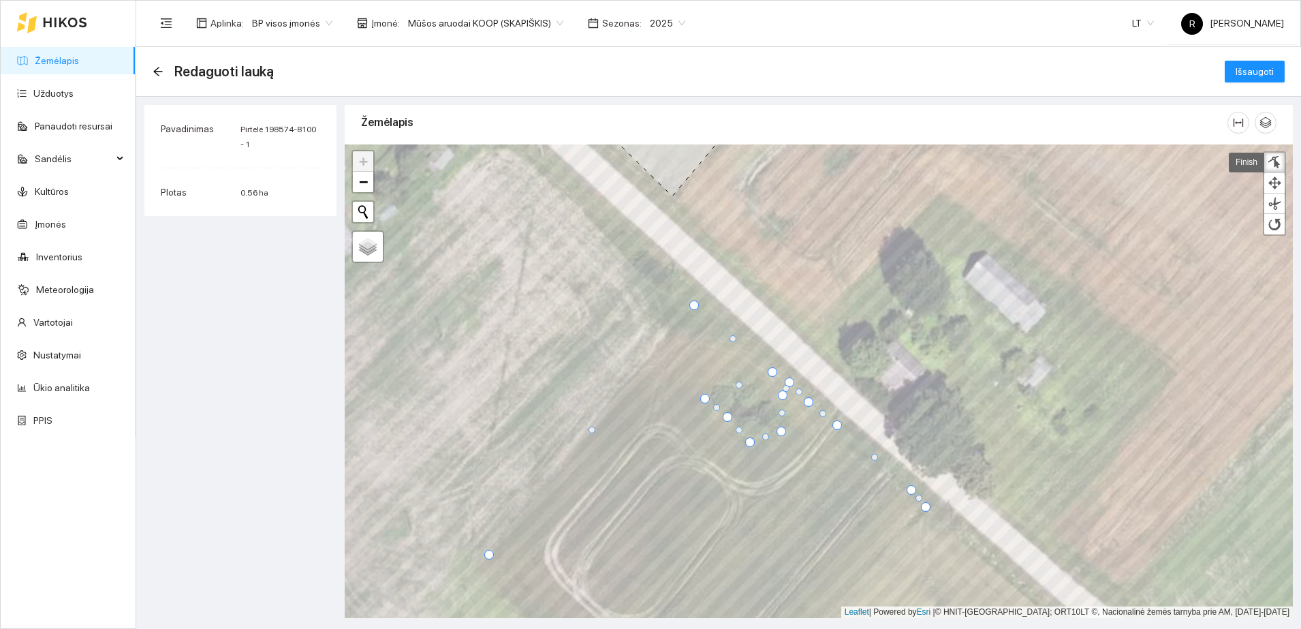
drag, startPoint x: 750, startPoint y: 345, endPoint x: 774, endPoint y: 373, distance: 36.7
click at [774, 373] on div at bounding box center [773, 372] width 10 height 10
drag, startPoint x: 738, startPoint y: 385, endPoint x: 733, endPoint y: 379, distance: 7.7
click at [733, 379] on div at bounding box center [733, 379] width 7 height 7
drag, startPoint x: 721, startPoint y: 387, endPoint x: 721, endPoint y: 379, distance: 8.2
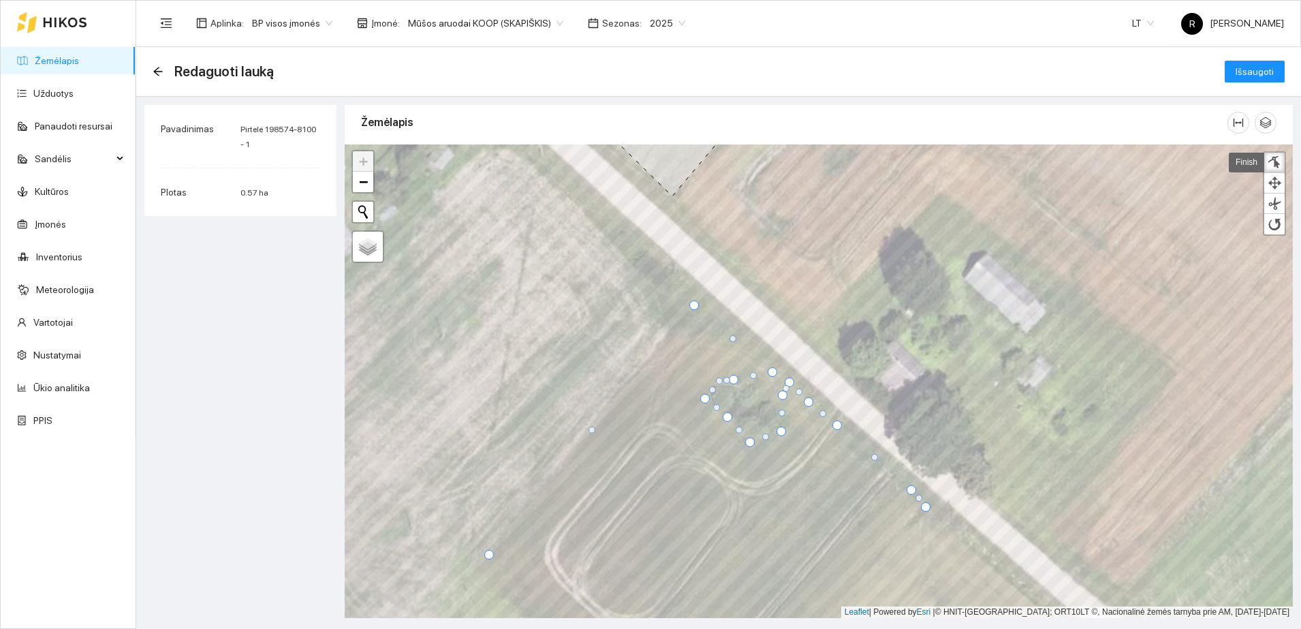
click at [721, 379] on div at bounding box center [719, 380] width 7 height 7
drag, startPoint x: 754, startPoint y: 376, endPoint x: 761, endPoint y: 381, distance: 8.9
click at [761, 381] on div at bounding box center [760, 380] width 7 height 7
click at [693, 302] on div at bounding box center [692, 303] width 10 height 10
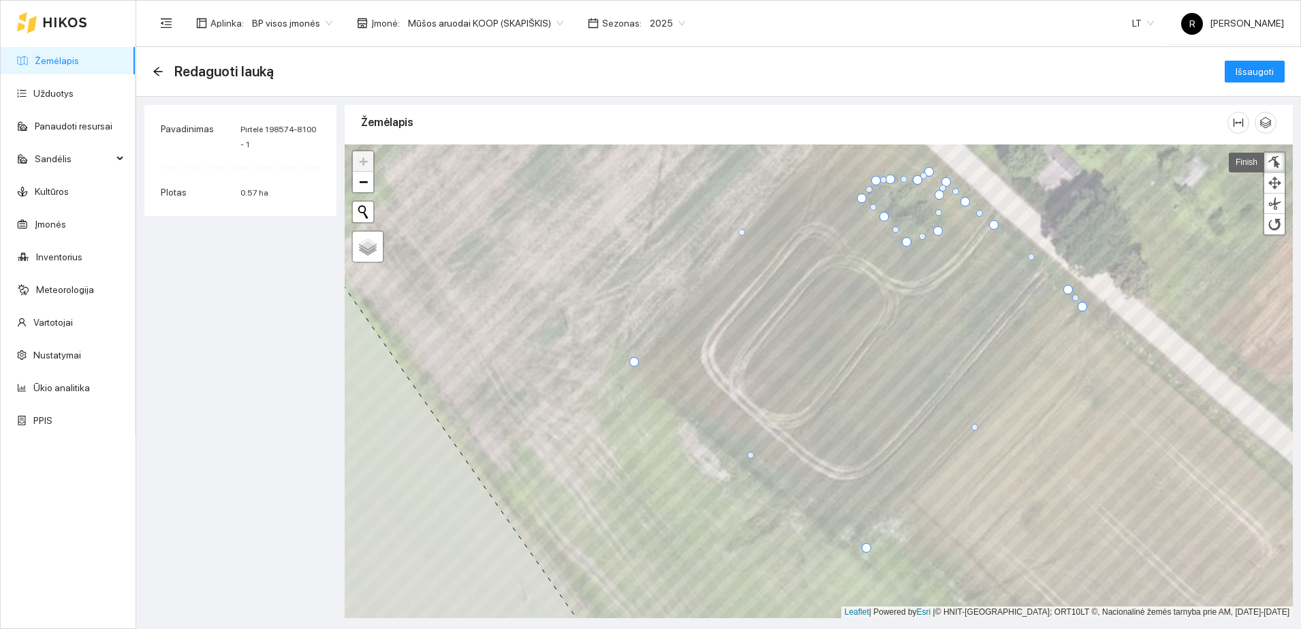
drag, startPoint x: 648, startPoint y: 353, endPoint x: 635, endPoint y: 361, distance: 14.4
click at [635, 361] on div at bounding box center [634, 362] width 10 height 10
drag, startPoint x: 864, startPoint y: 548, endPoint x: 853, endPoint y: 553, distance: 12.2
click at [853, 553] on div at bounding box center [856, 553] width 10 height 10
drag, startPoint x: 744, startPoint y: 456, endPoint x: 745, endPoint y: 462, distance: 6.8
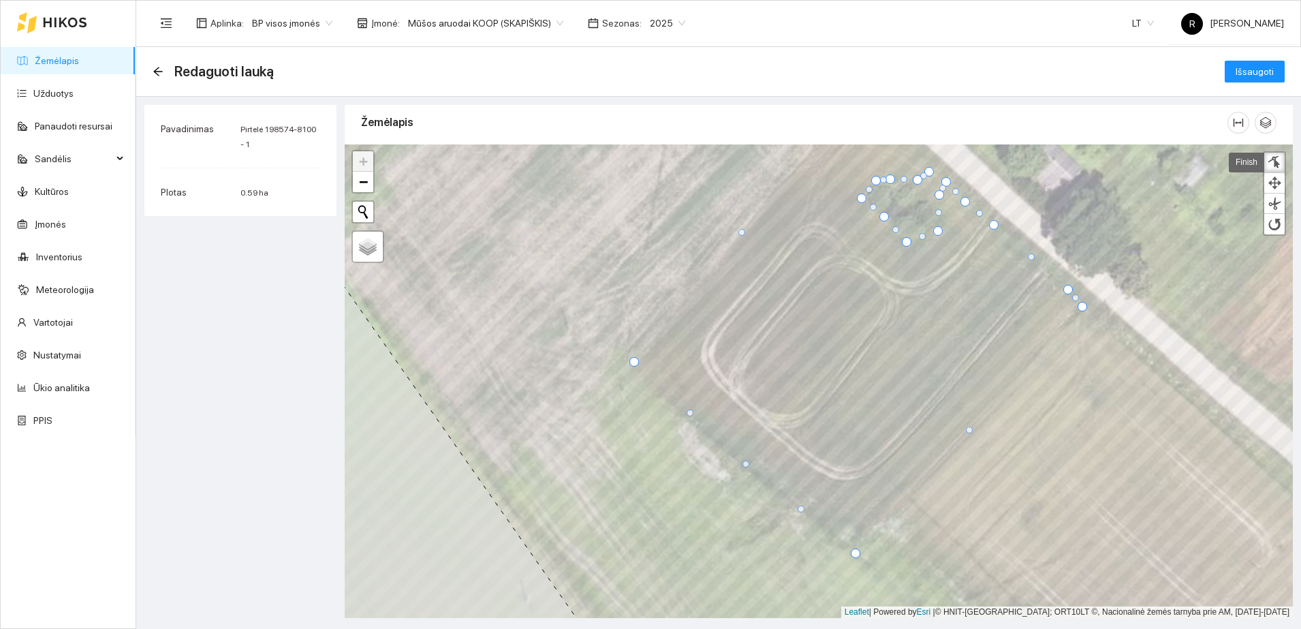
click at [745, 462] on div at bounding box center [745, 463] width 7 height 7
click at [1261, 72] on span "Išsaugoti" at bounding box center [1254, 71] width 38 height 15
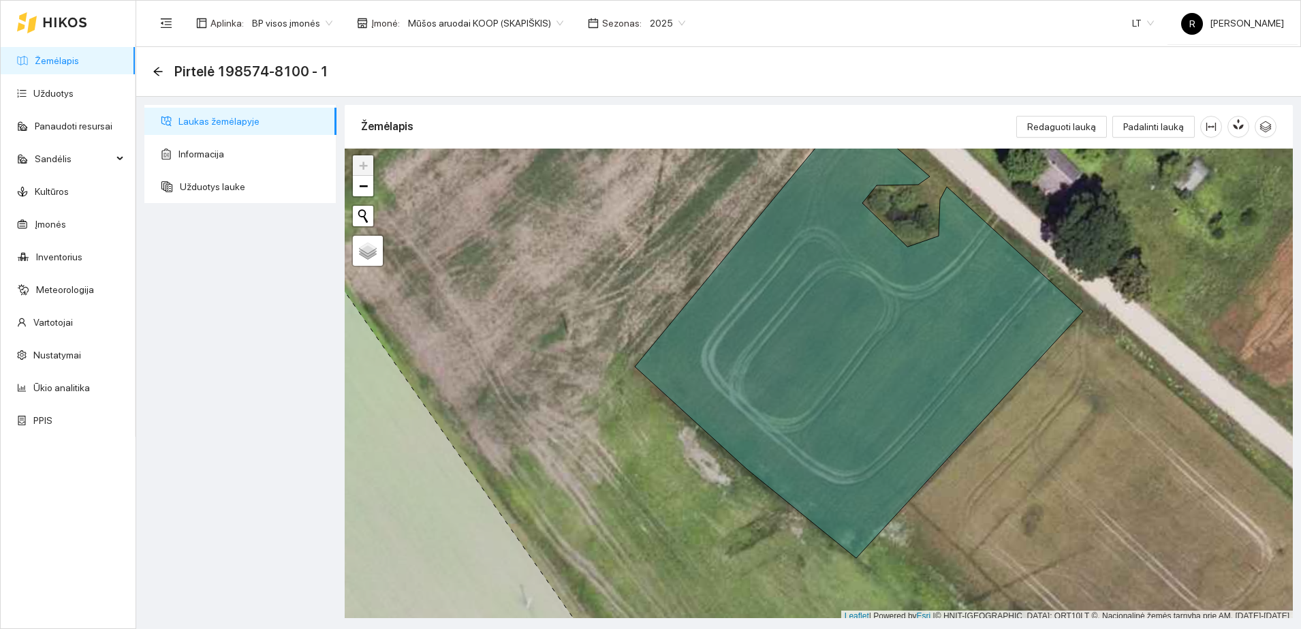
click at [150, 70] on div "Pirtelė 198574-8100 - 1" at bounding box center [718, 72] width 1165 height 50
click at [155, 69] on icon "arrow-left" at bounding box center [158, 71] width 11 height 11
